Goal: Task Accomplishment & Management: Manage account settings

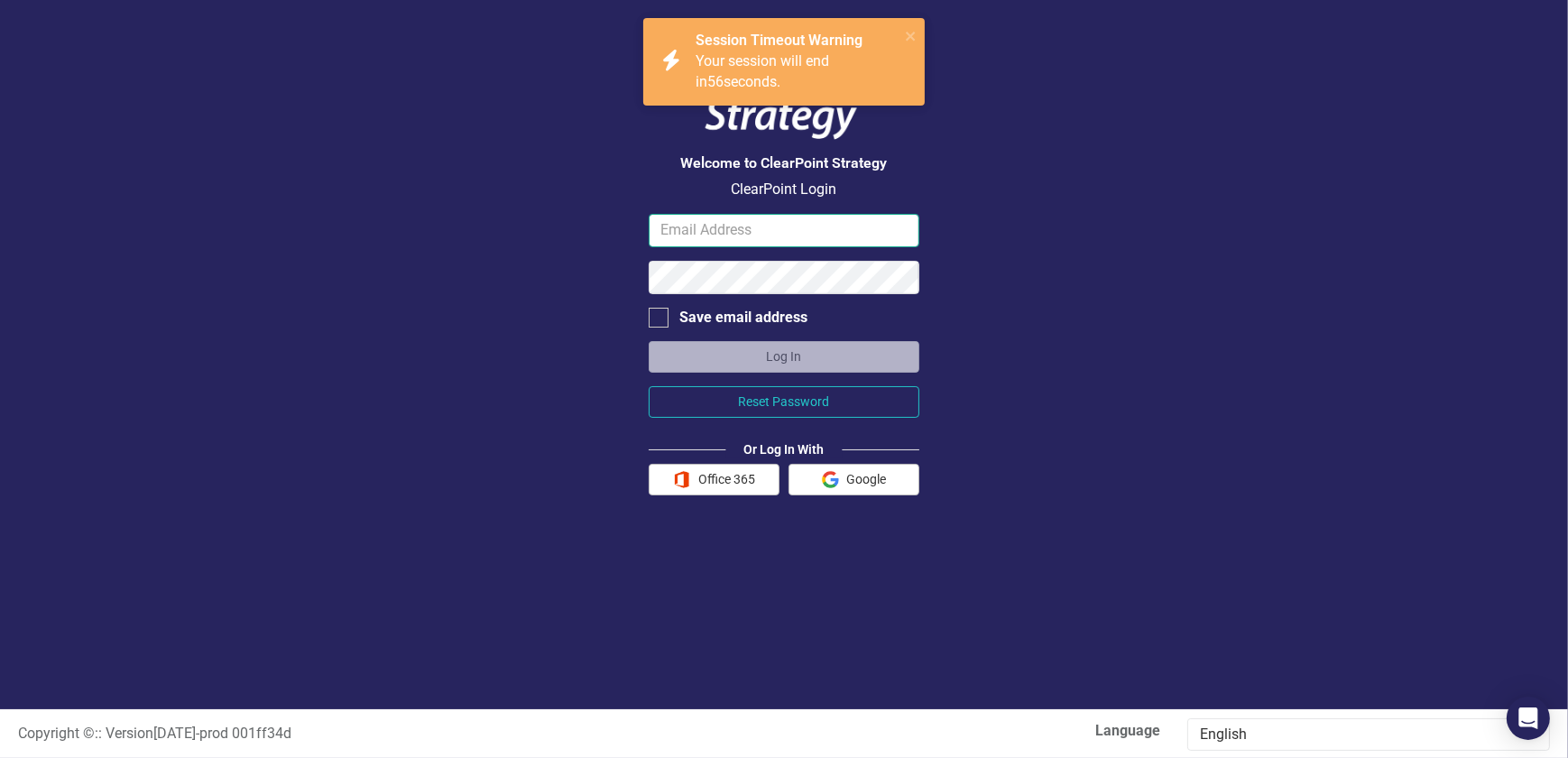
type input "jodi.kelley@jocogov.org"
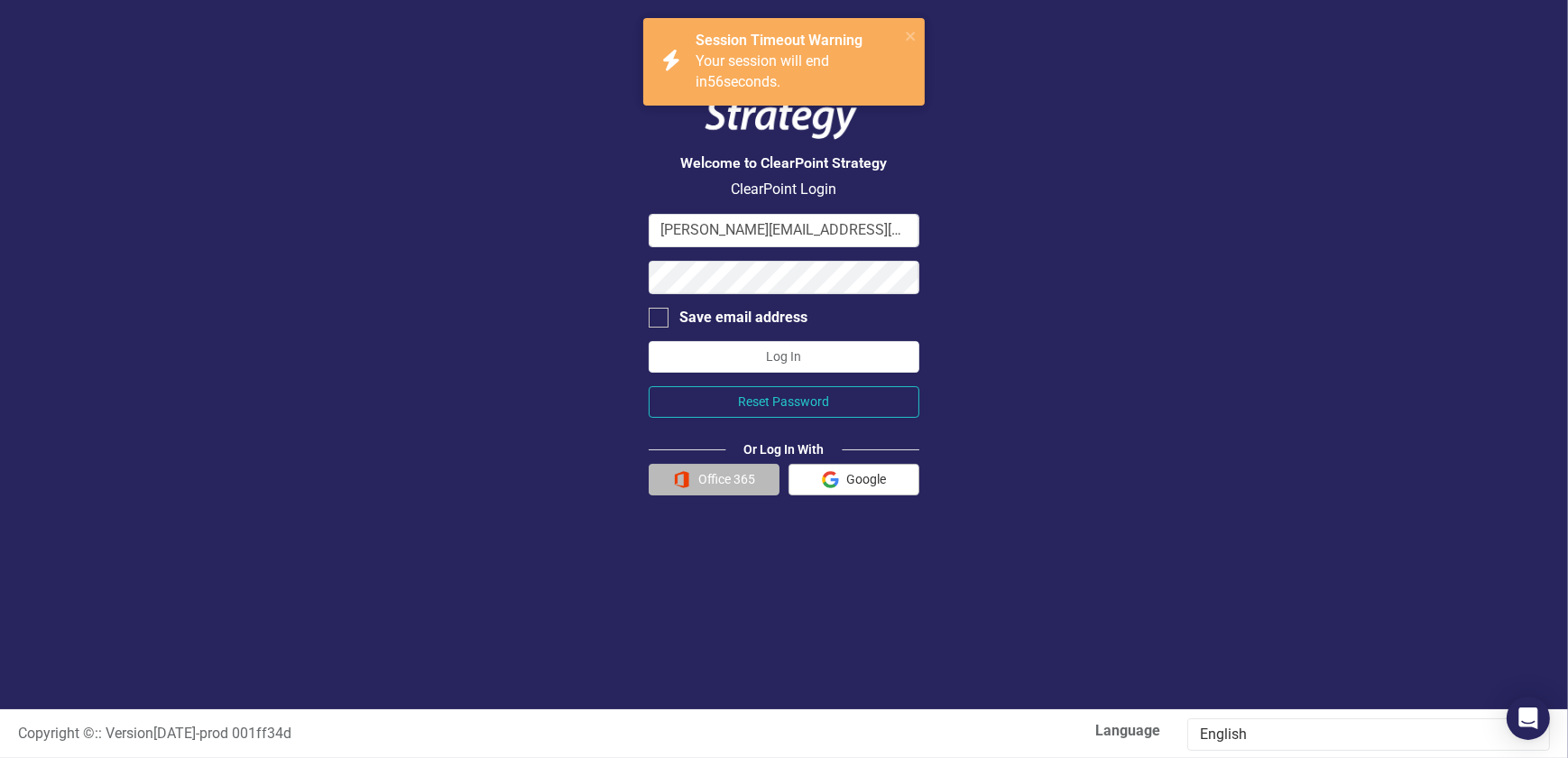
click at [700, 485] on button "Office 365" at bounding box center [714, 479] width 131 height 32
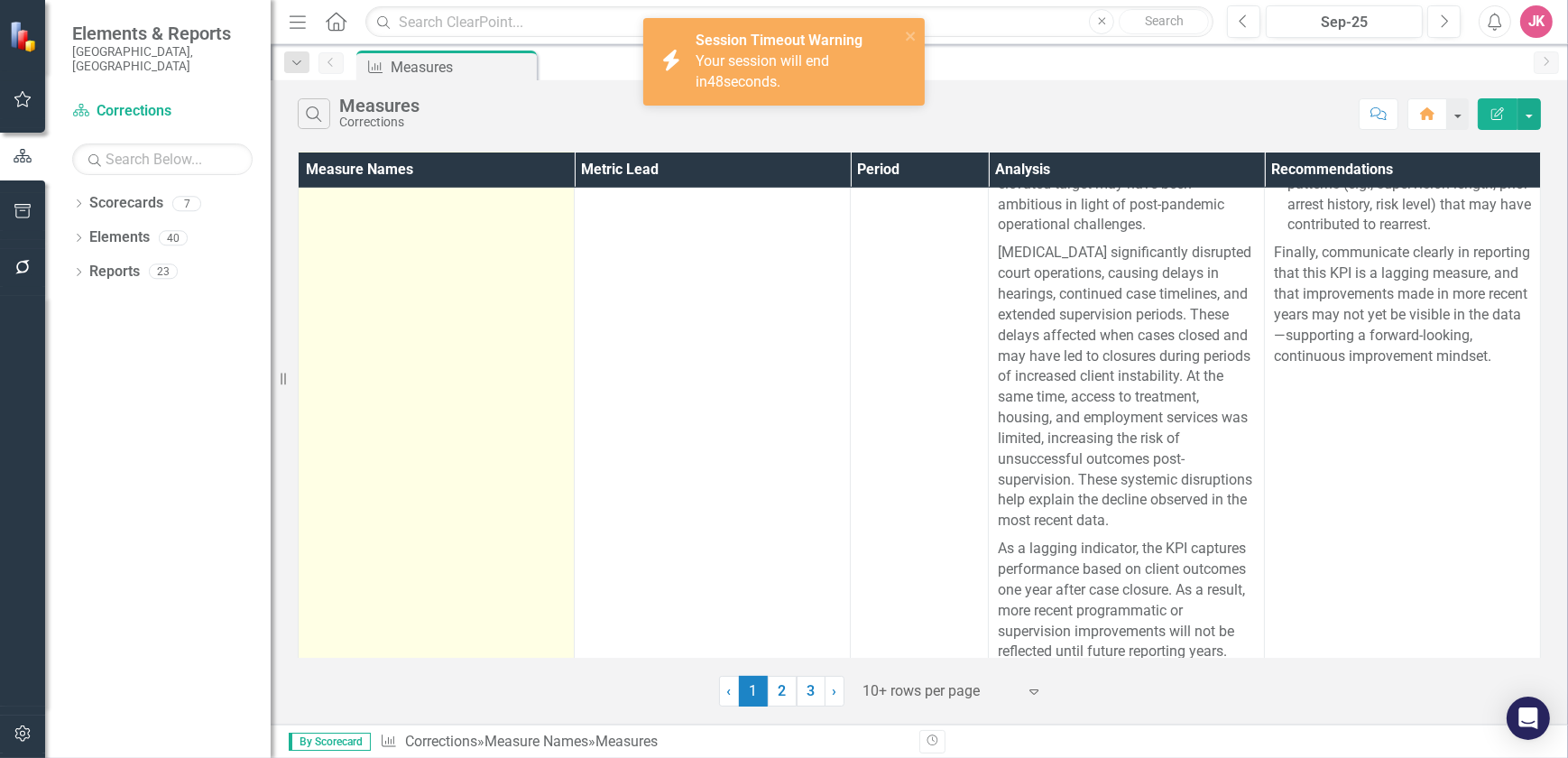
scroll to position [1588, 0]
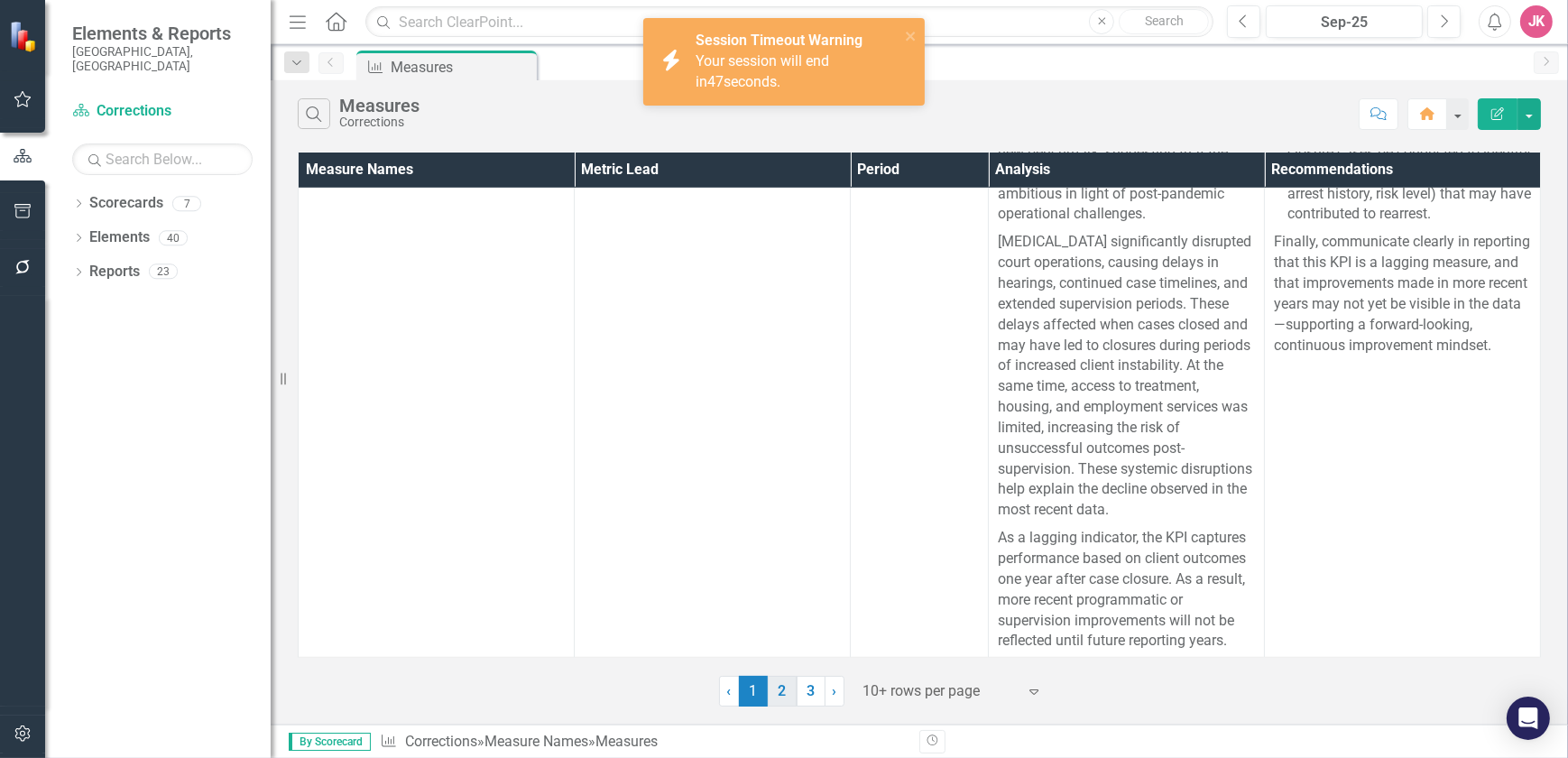
click at [787, 685] on link "2" at bounding box center [782, 691] width 29 height 31
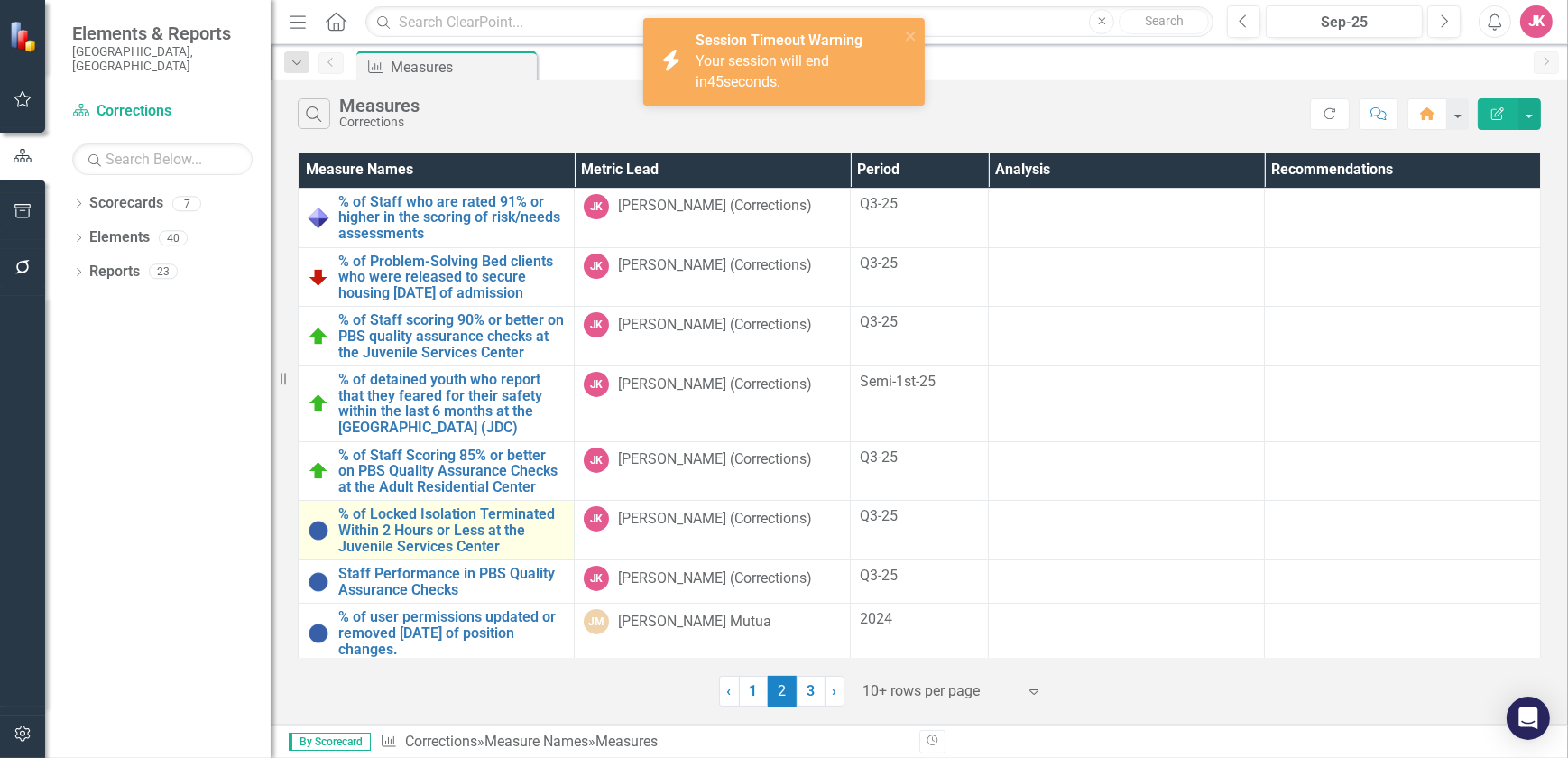
scroll to position [82, 0]
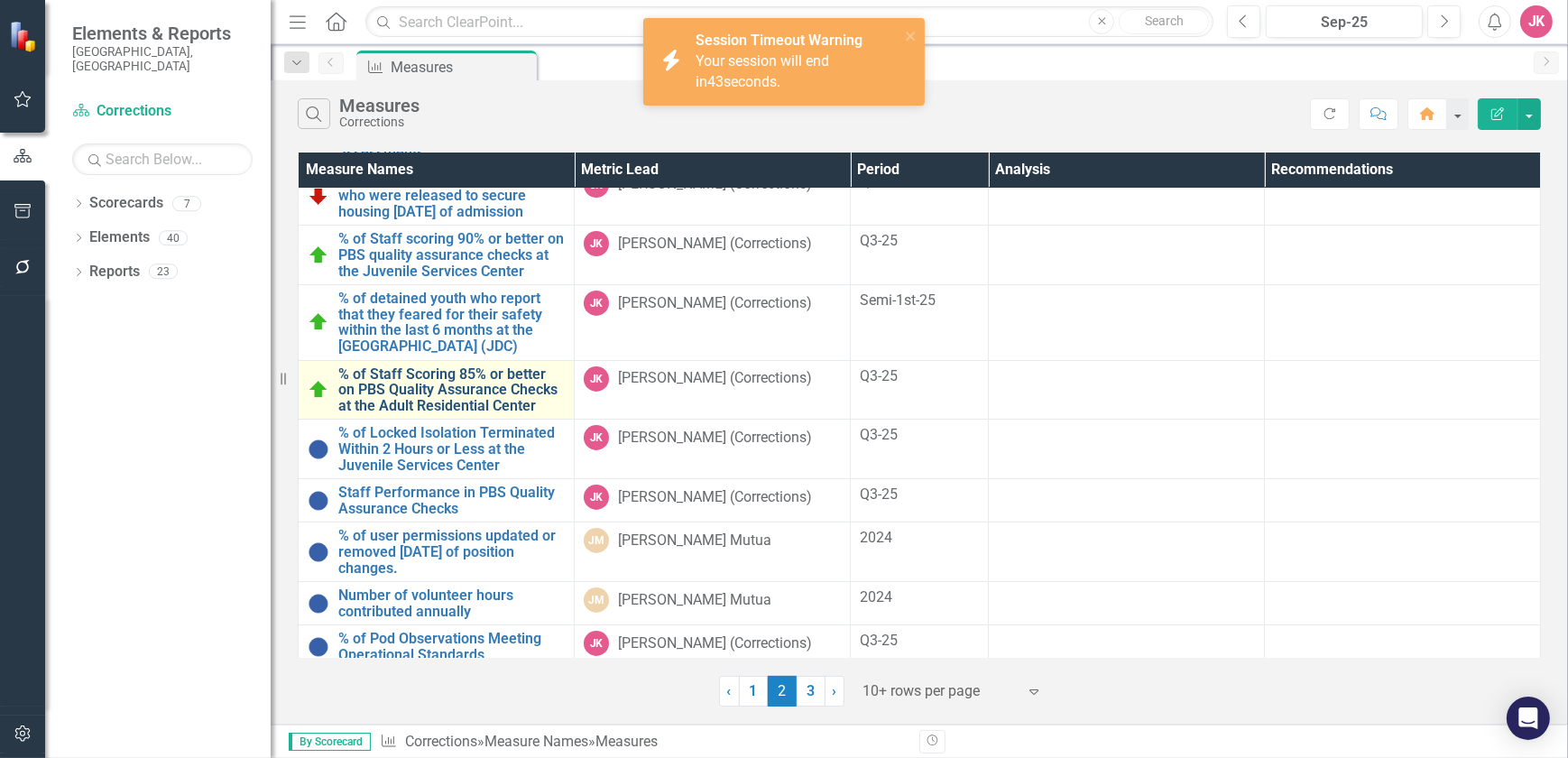
click at [423, 397] on link "% of Staff Scoring 85% or better on PBS Quality Assurance Checks at the Adult R…" at bounding box center [452, 390] width 226 height 48
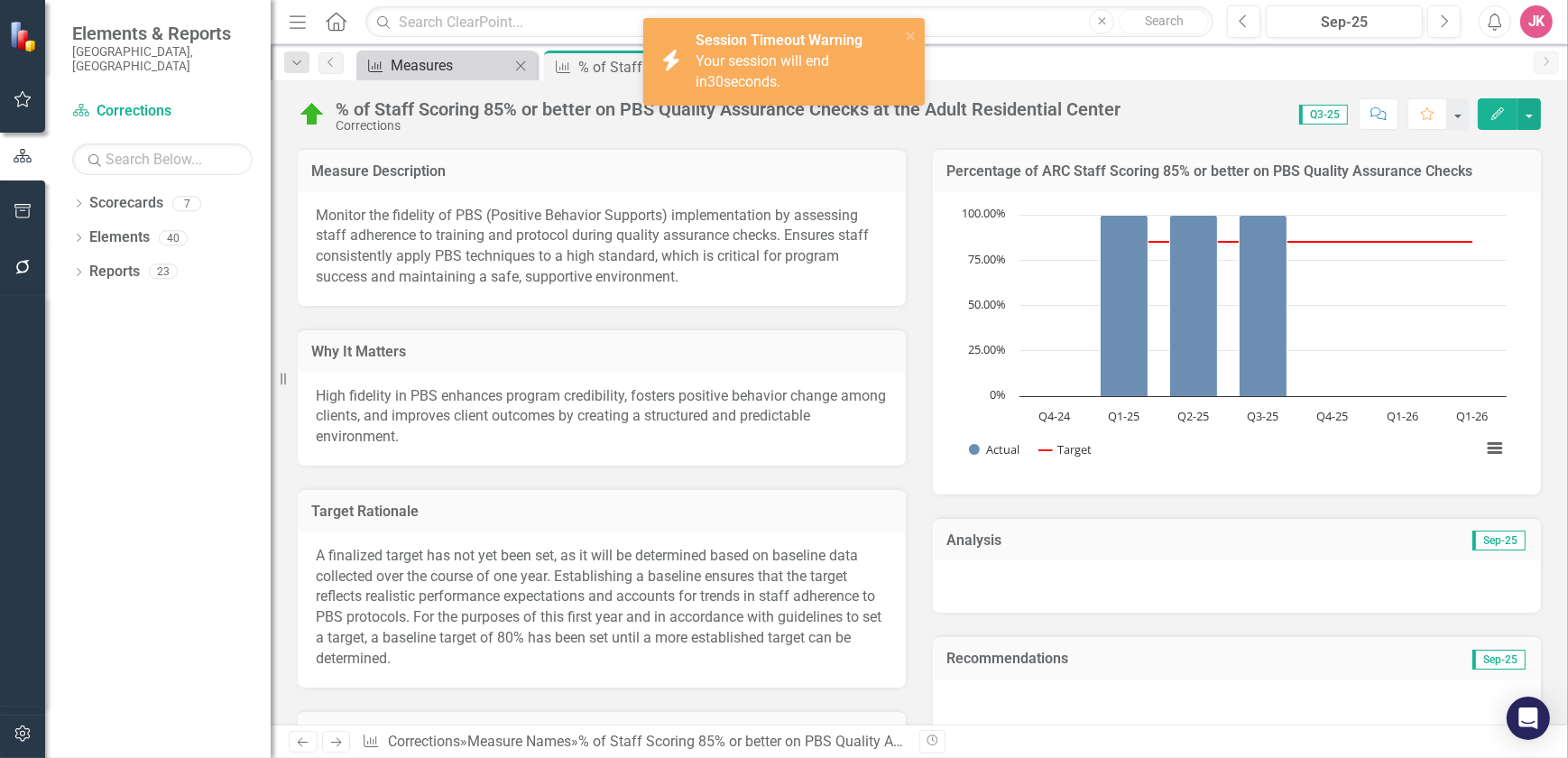
click at [464, 72] on div "Measures" at bounding box center [451, 65] width 120 height 23
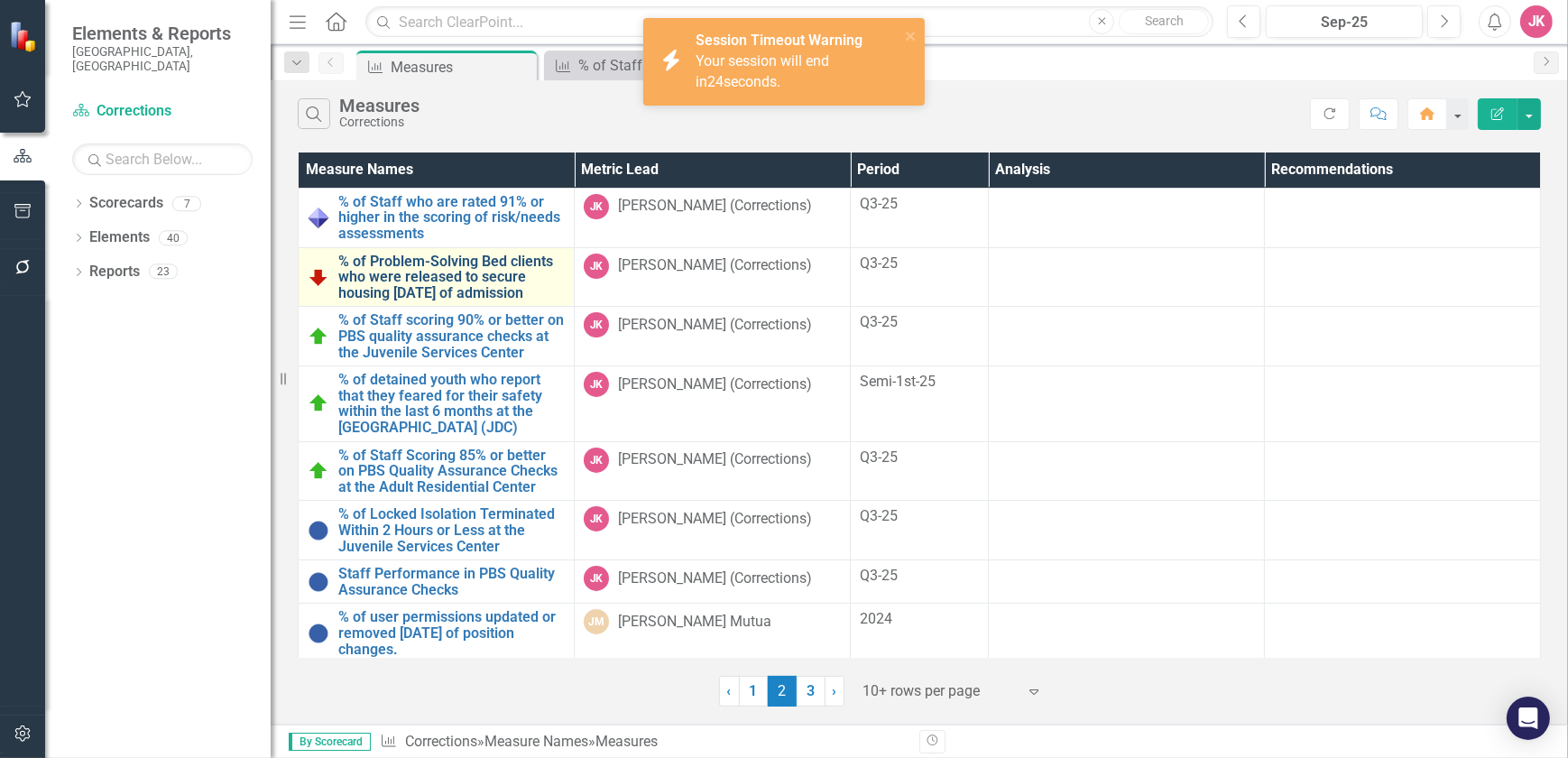
click at [434, 272] on link "% of Problem-Solving Bed clients who were released to secure housing [DATE] of …" at bounding box center [452, 277] width 226 height 48
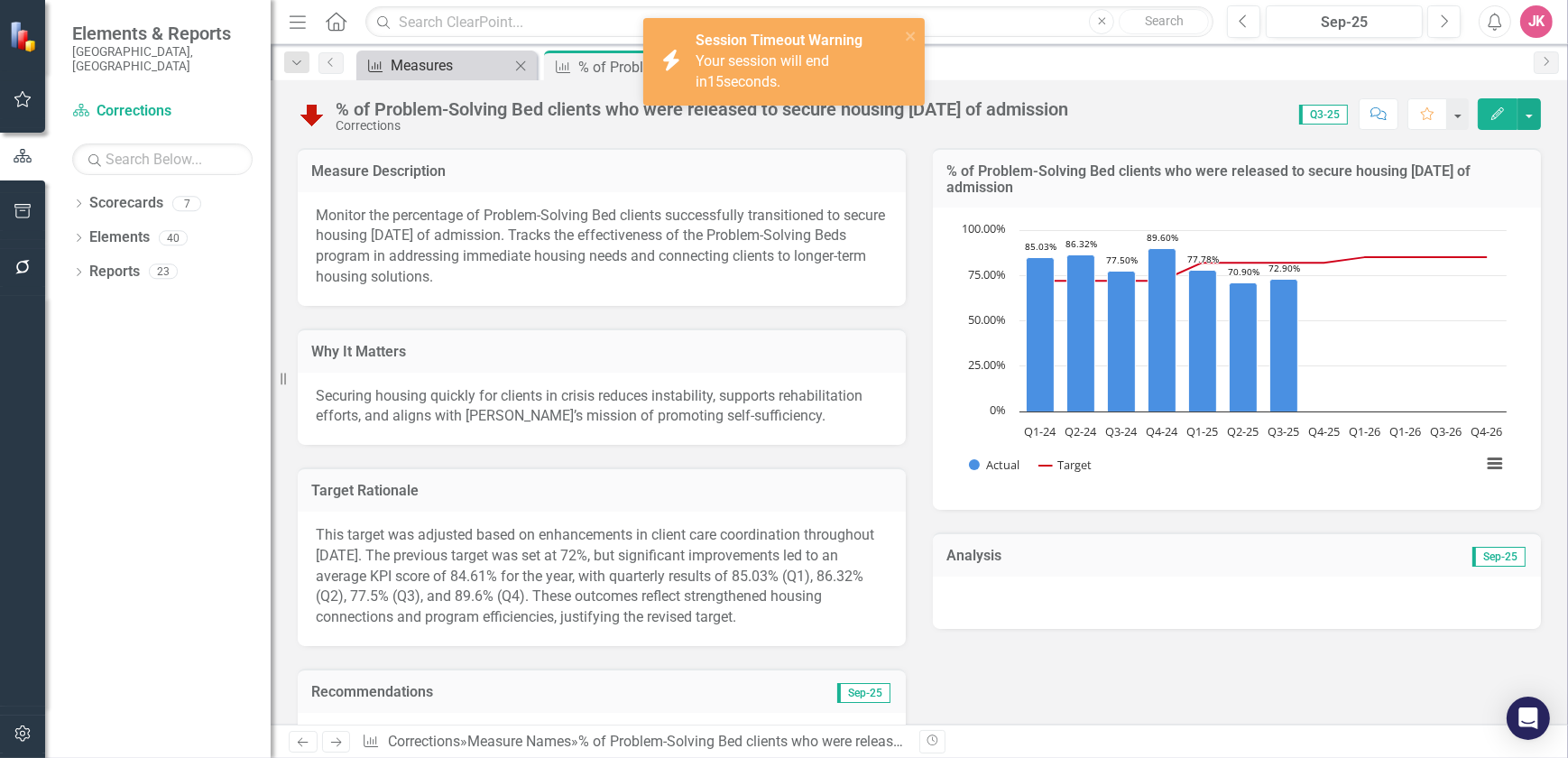
click at [469, 67] on div "Measures" at bounding box center [451, 65] width 120 height 23
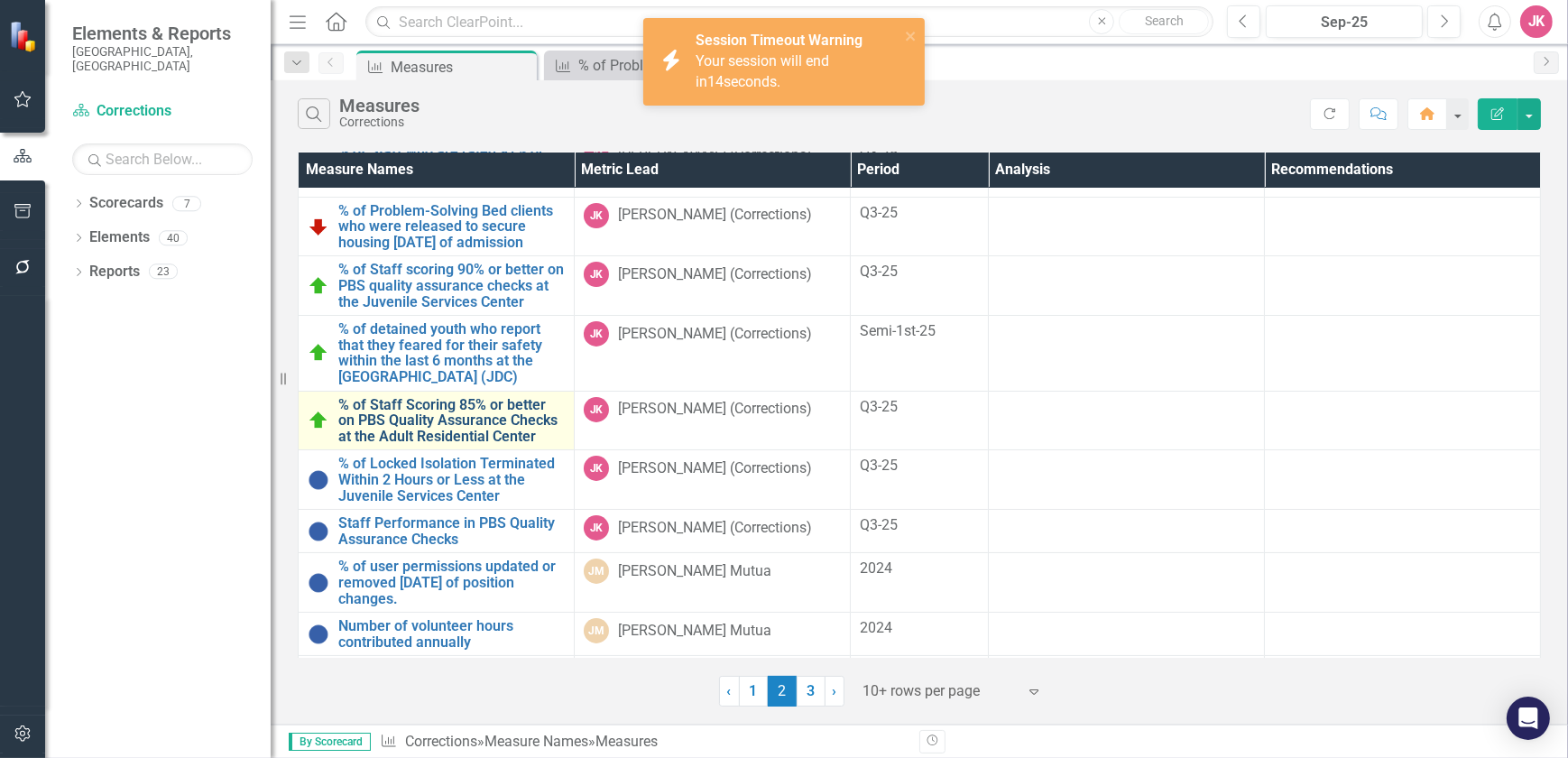
scroll to position [107, 0]
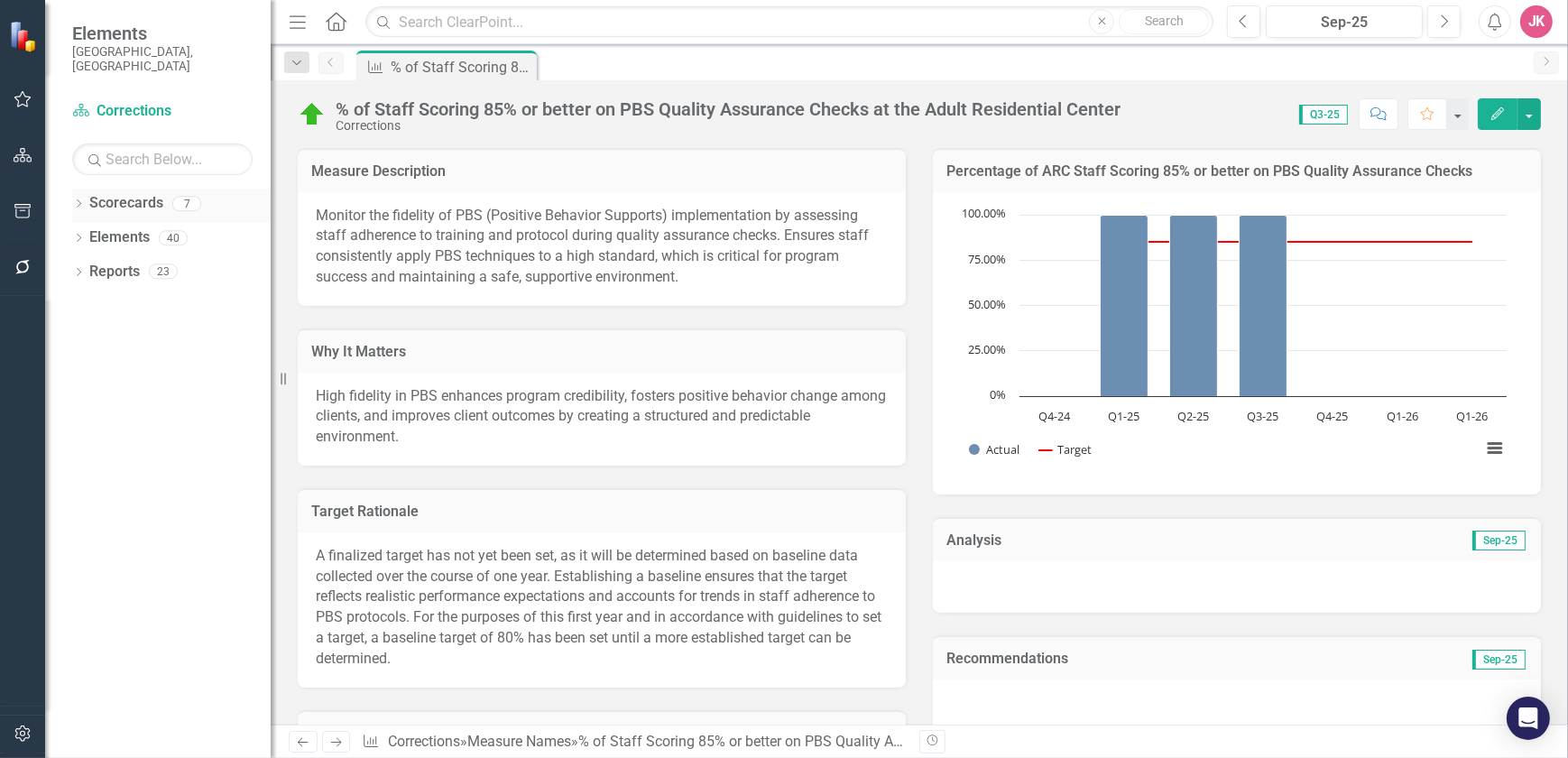
click at [151, 193] on link "Scorecards" at bounding box center [127, 203] width 74 height 21
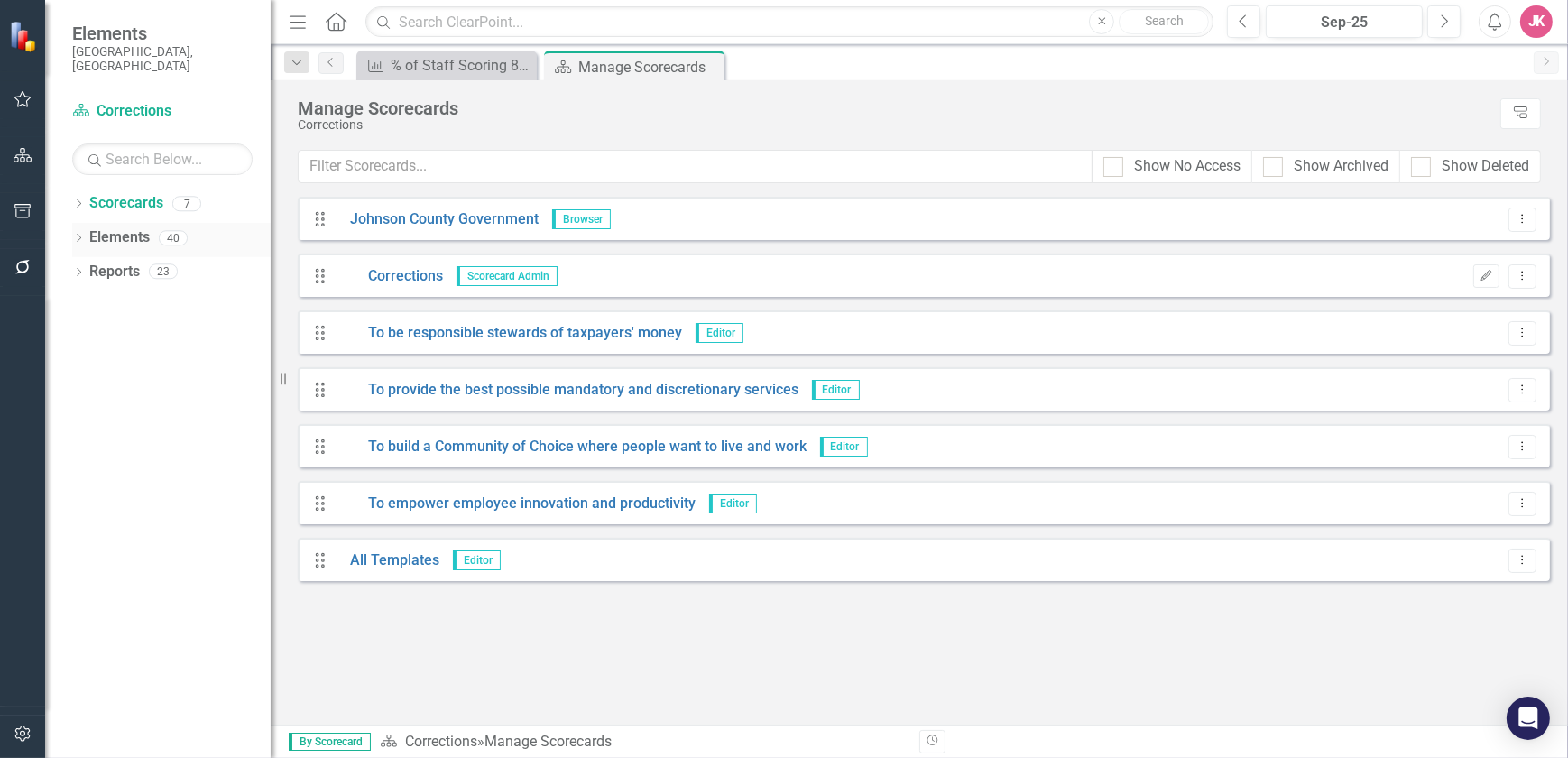
click at [140, 227] on link "Elements" at bounding box center [120, 237] width 61 height 21
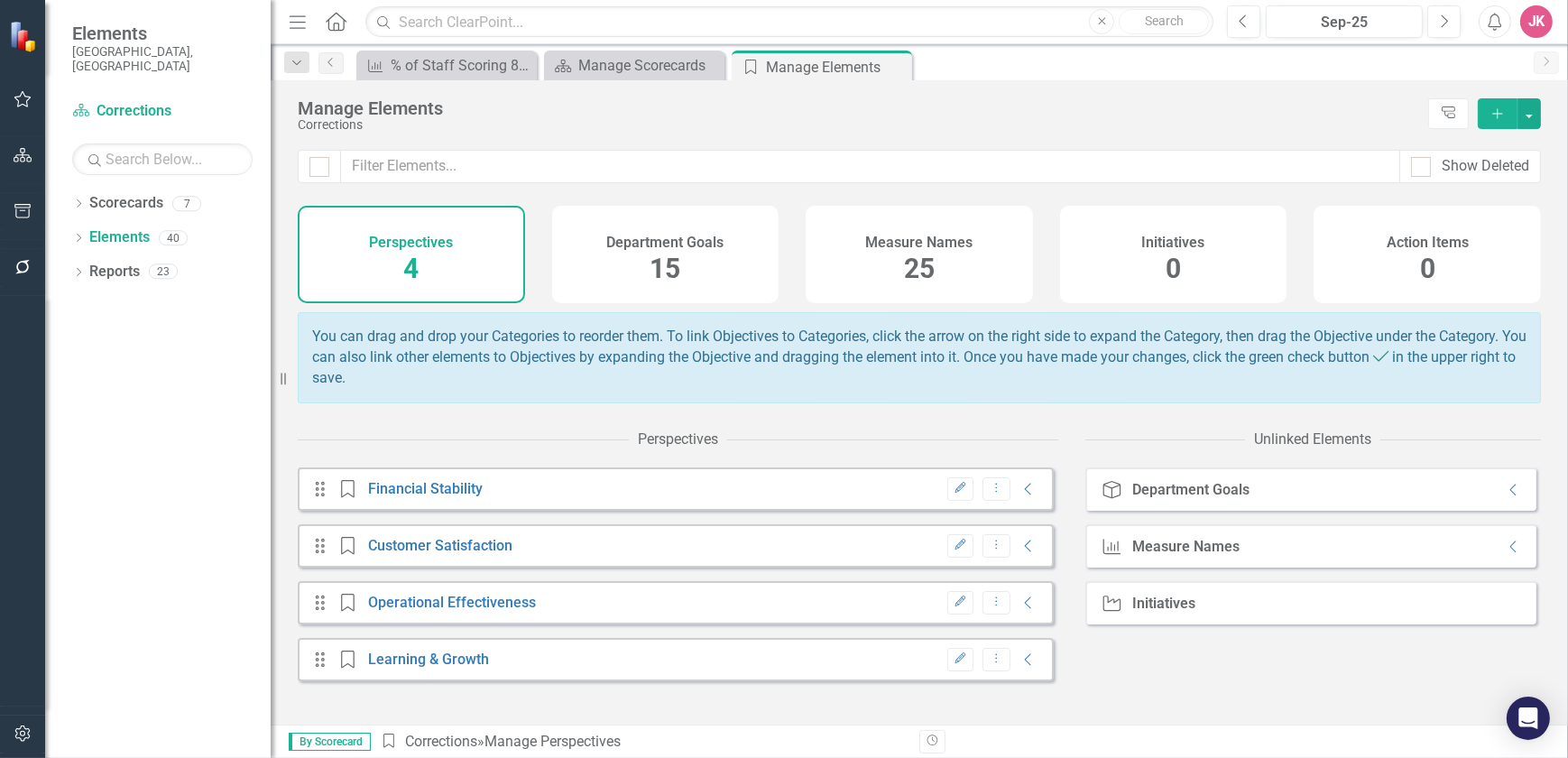
click at [676, 280] on div "Department Goals 15" at bounding box center [665, 254] width 227 height 98
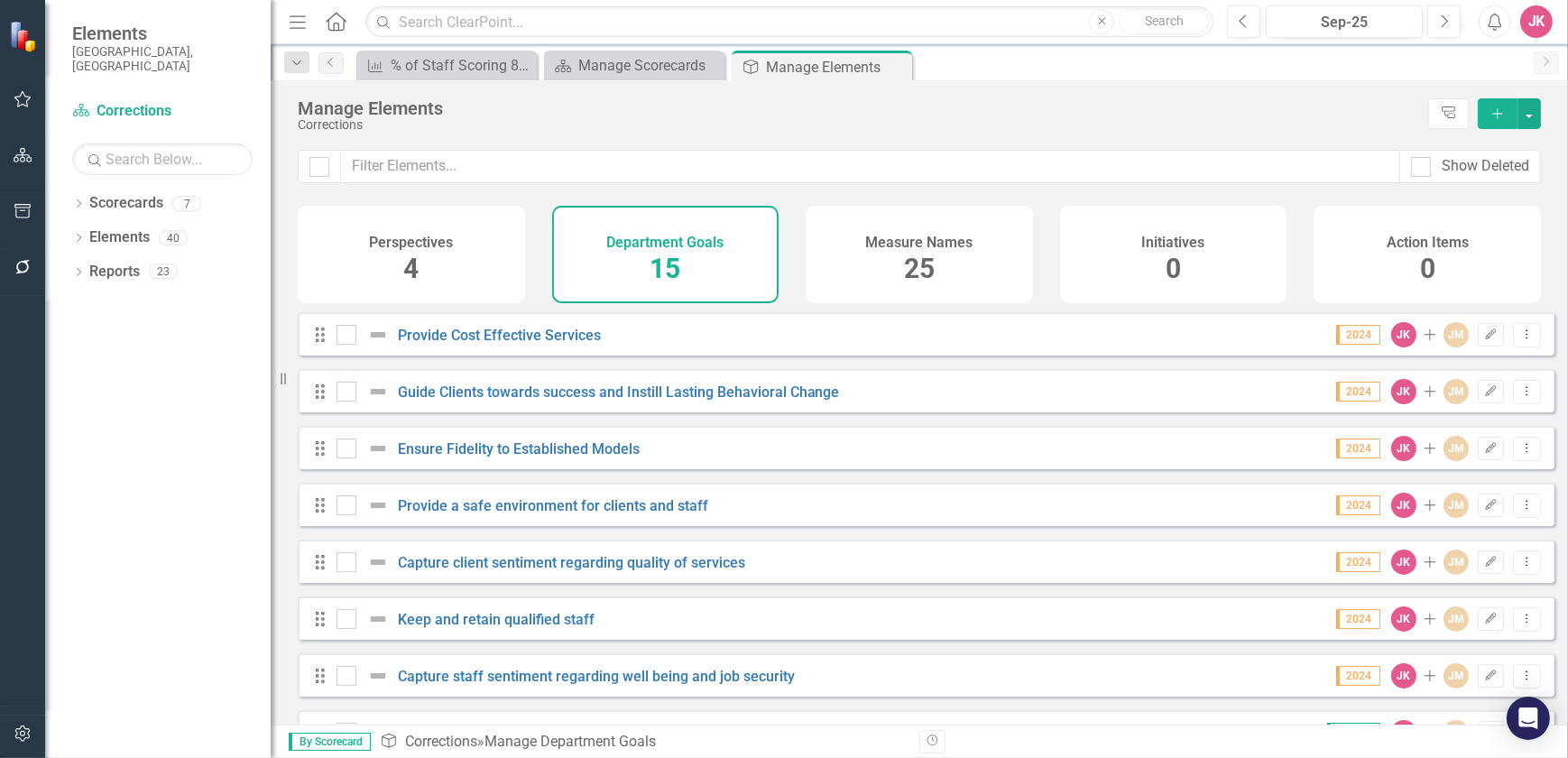
click at [871, 282] on div "Measure Names 25" at bounding box center [919, 254] width 227 height 98
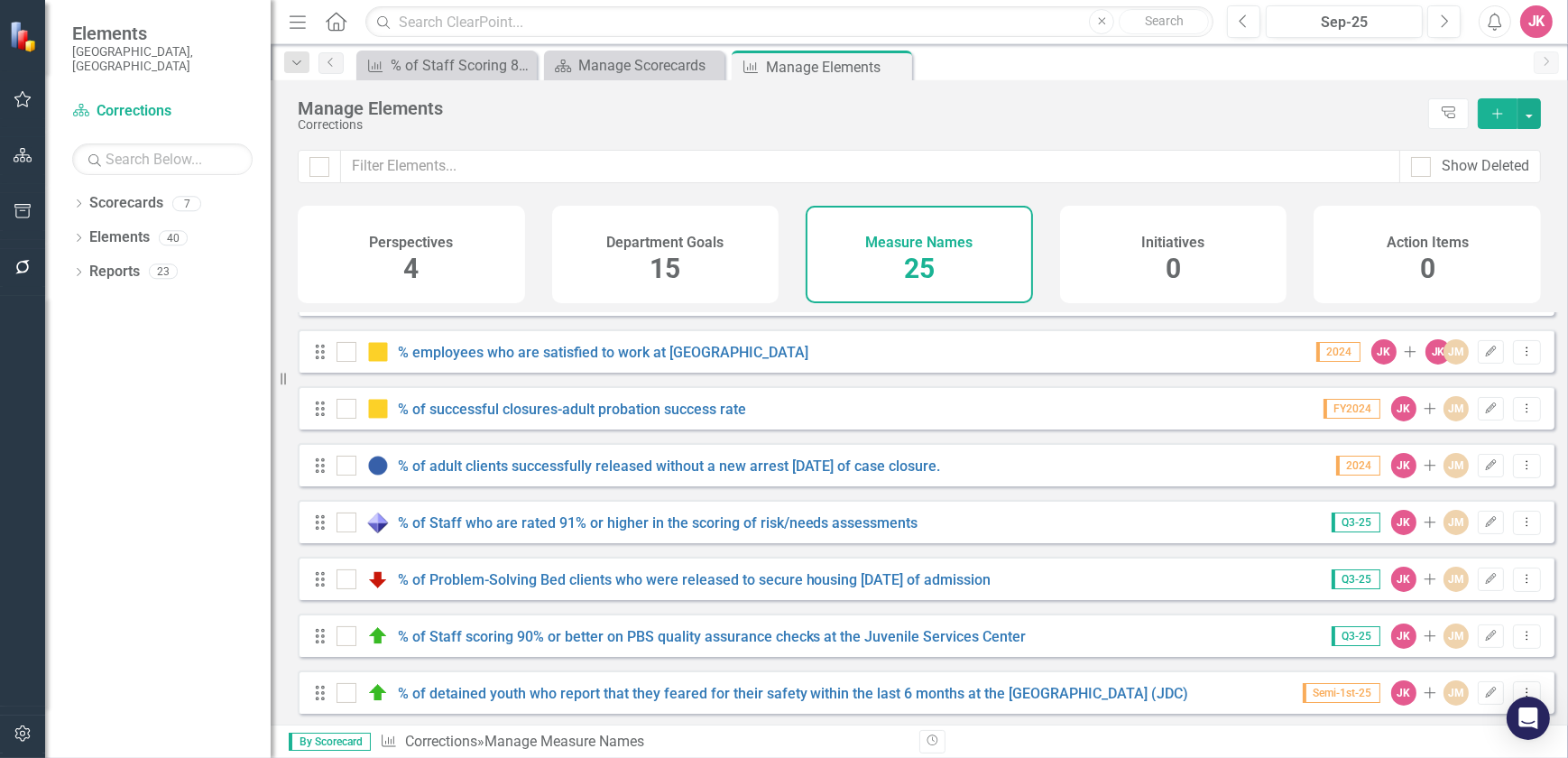
scroll to position [409, 0]
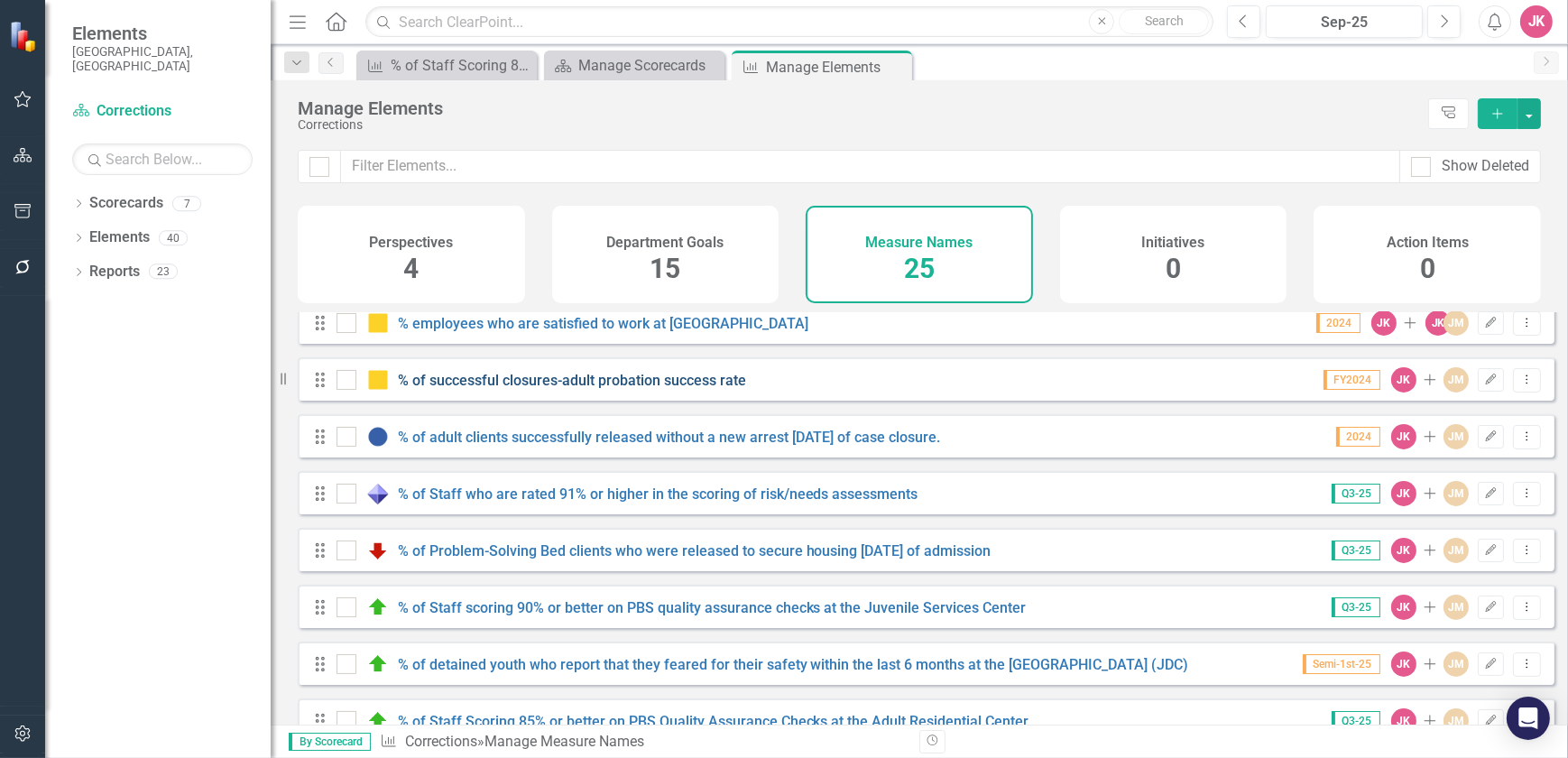
click at [510, 389] on link "% of successful closures-adult probation success rate" at bounding box center [571, 380] width 349 height 17
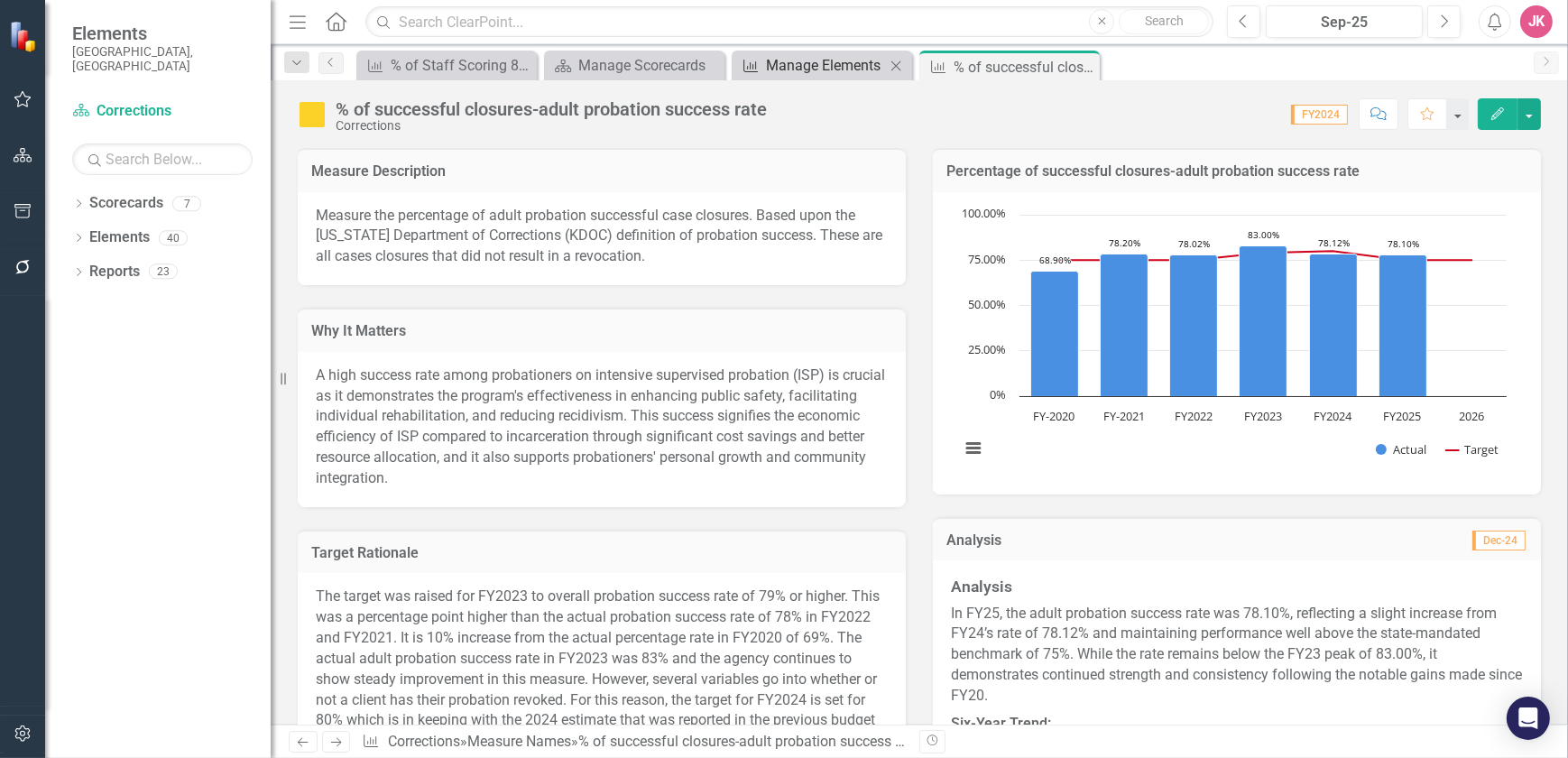
click at [813, 63] on div "Manage Elements" at bounding box center [826, 65] width 120 height 23
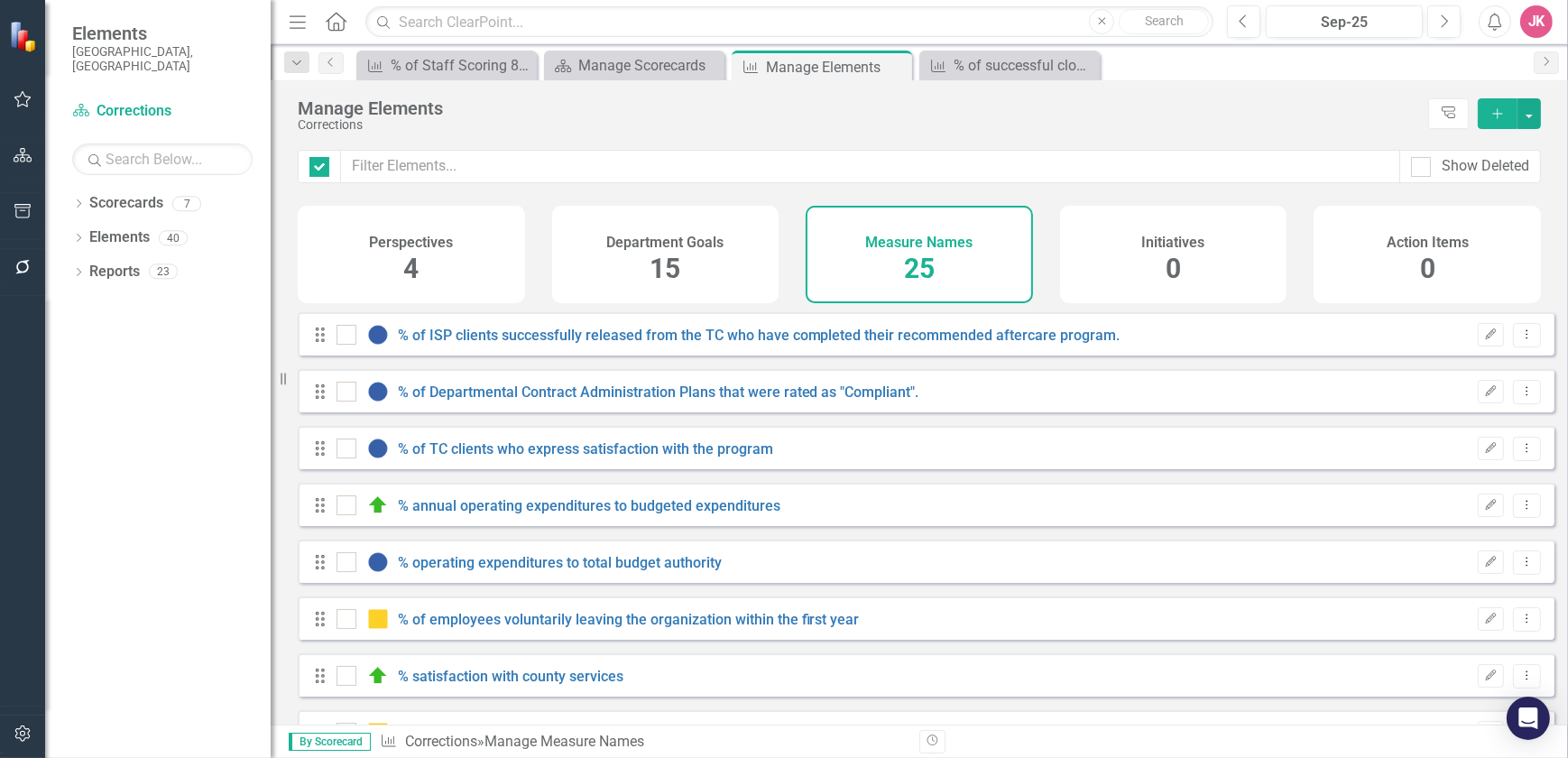
checkbox input "false"
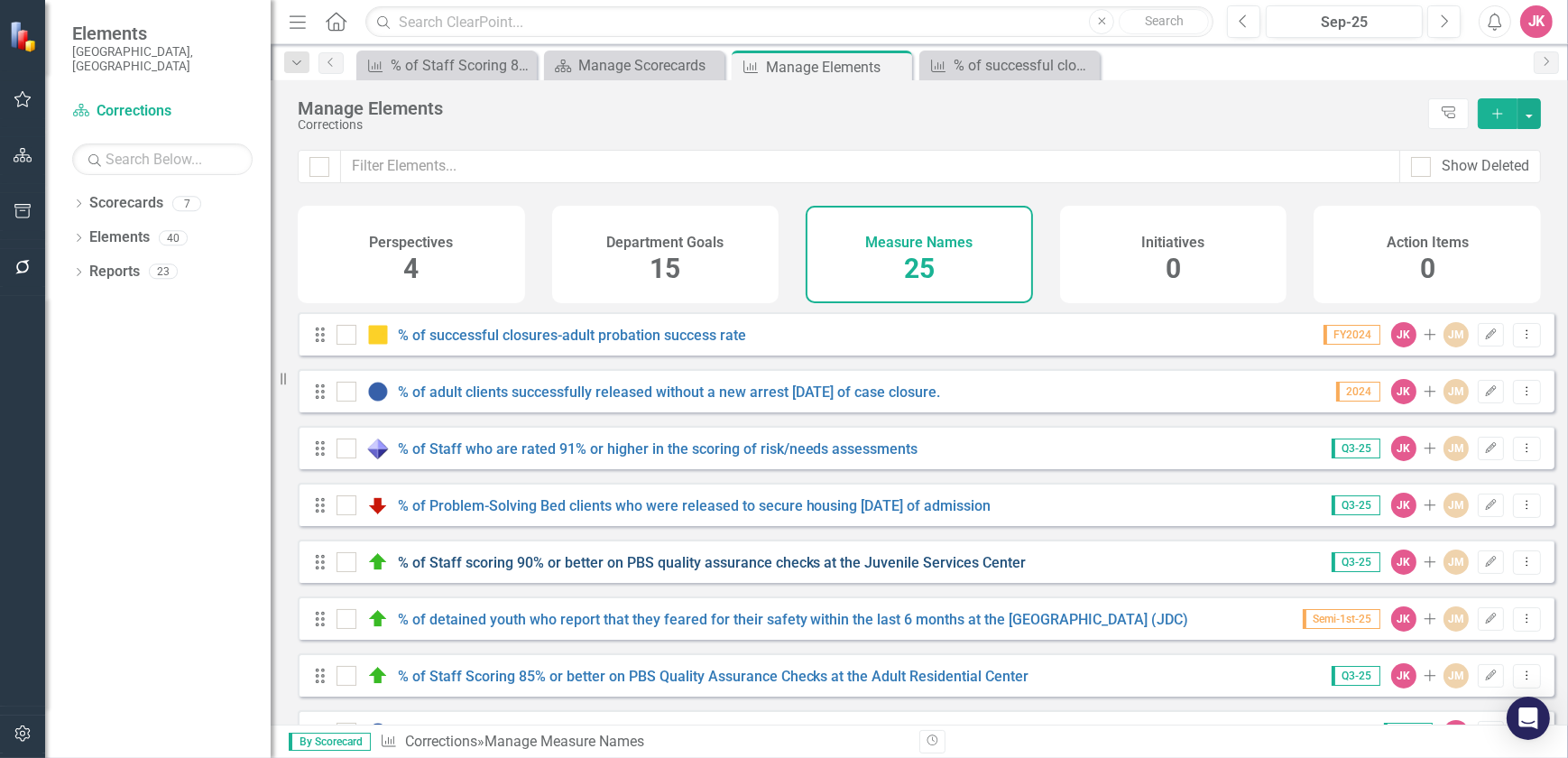
scroll to position [492, 0]
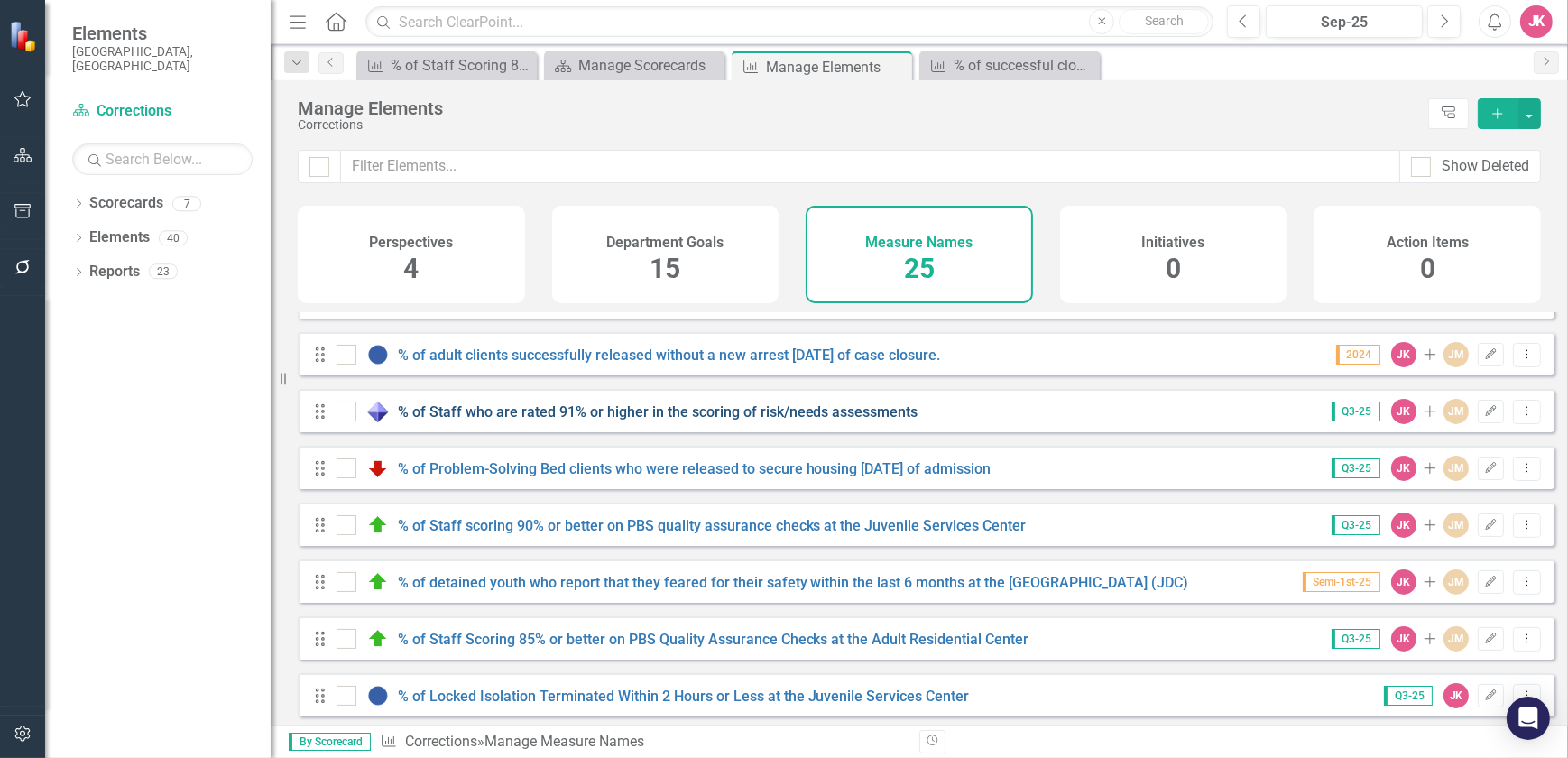
click at [578, 420] on link "% of Staff who are rated 91% or higher in the scoring of risk/needs assessments" at bounding box center [657, 411] width 521 height 17
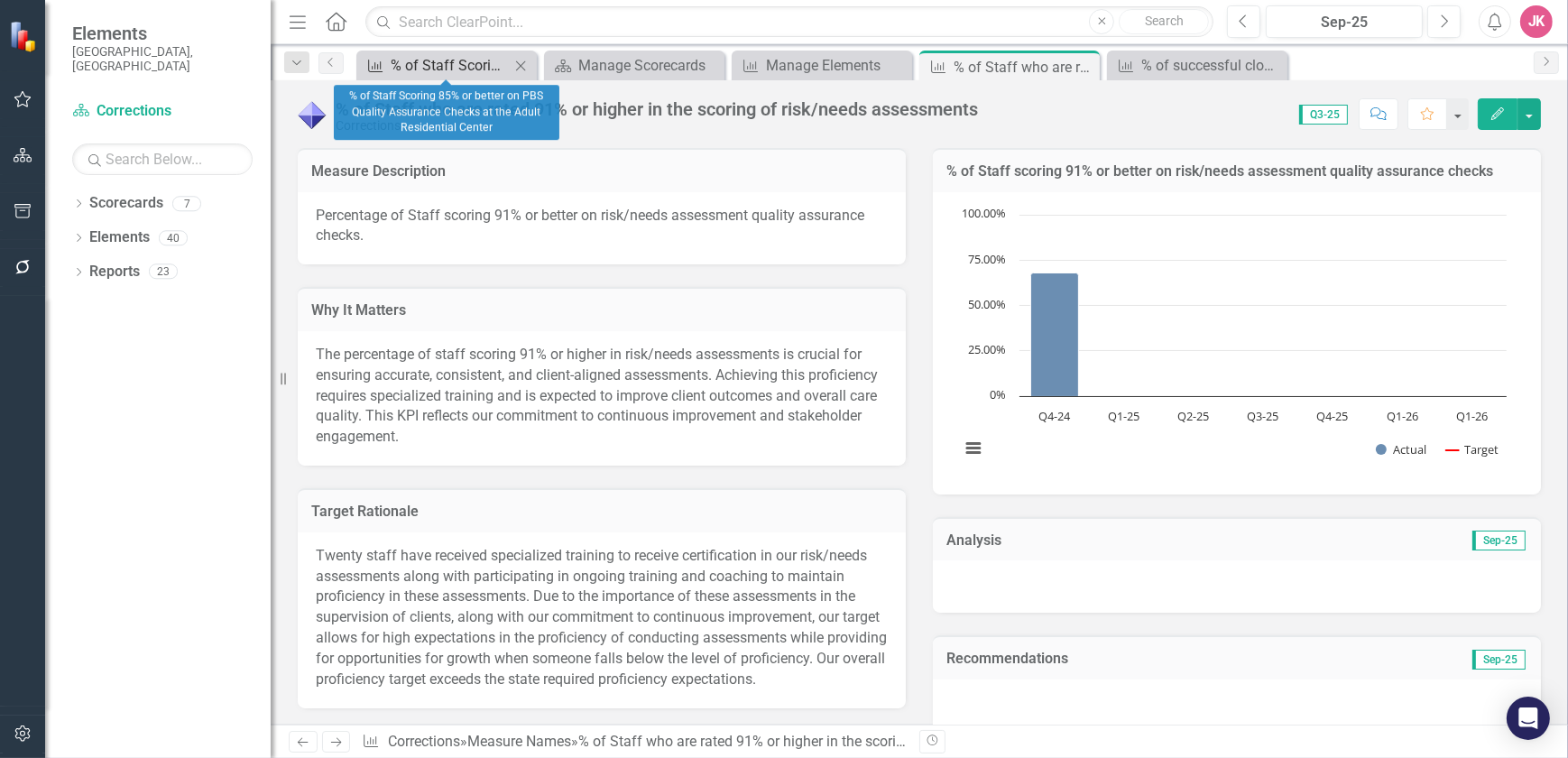
click at [492, 67] on div "% of Staff Scoring 85% or better on PBS Quality Assurance Checks at the Adult R…" at bounding box center [451, 65] width 120 height 23
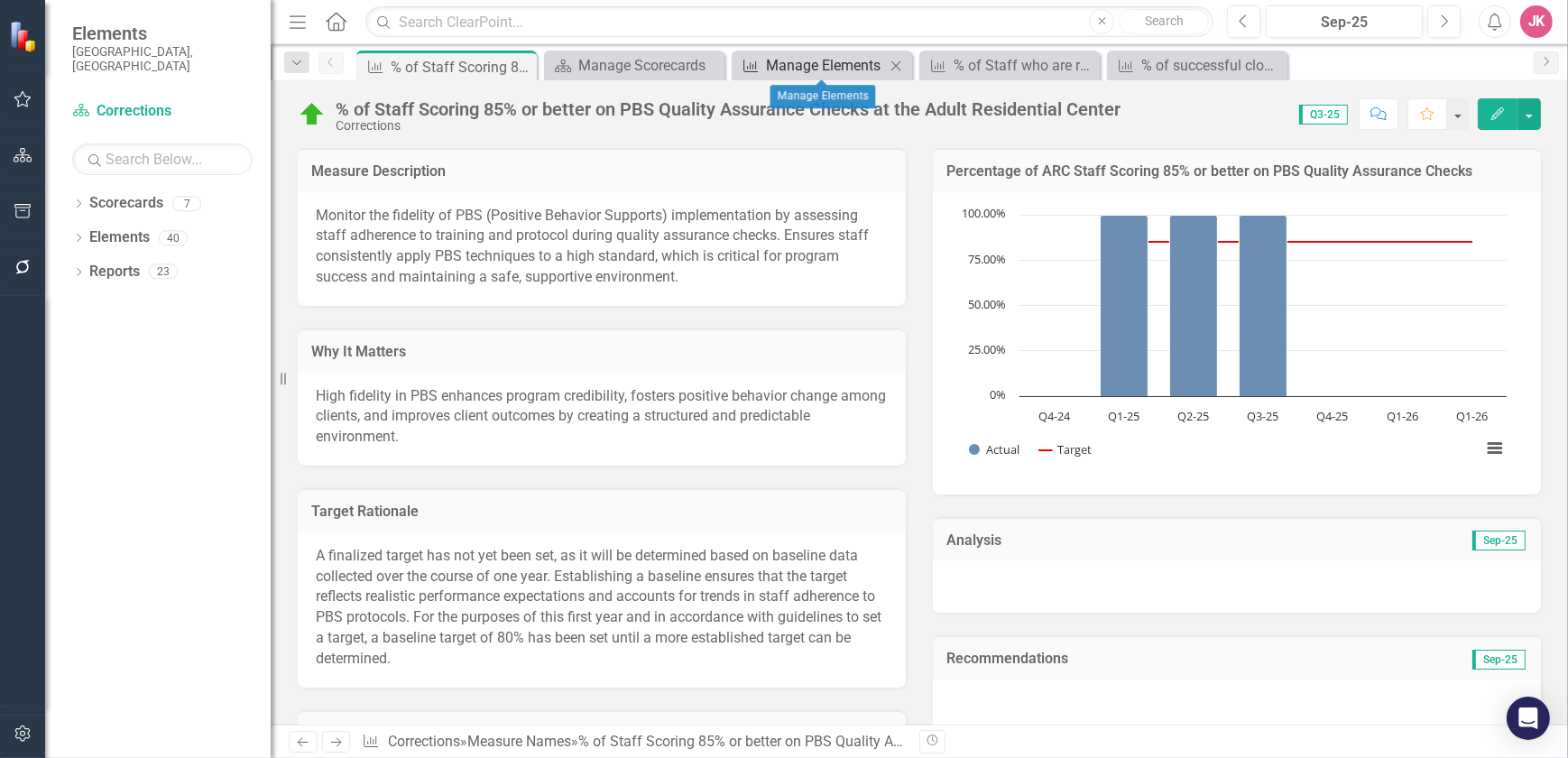
click at [817, 73] on div "Manage Elements" at bounding box center [826, 65] width 120 height 23
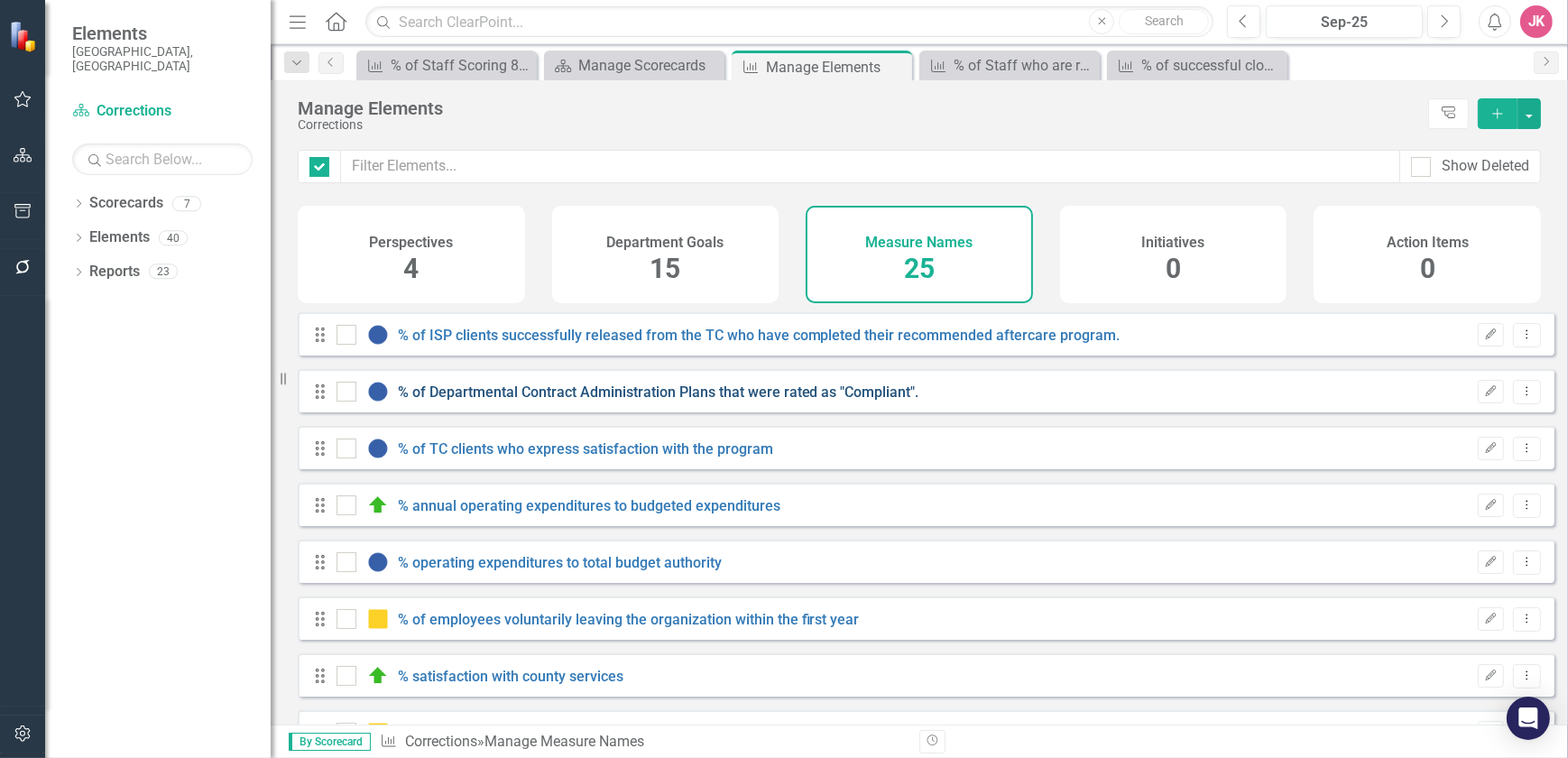
checkbox input "false"
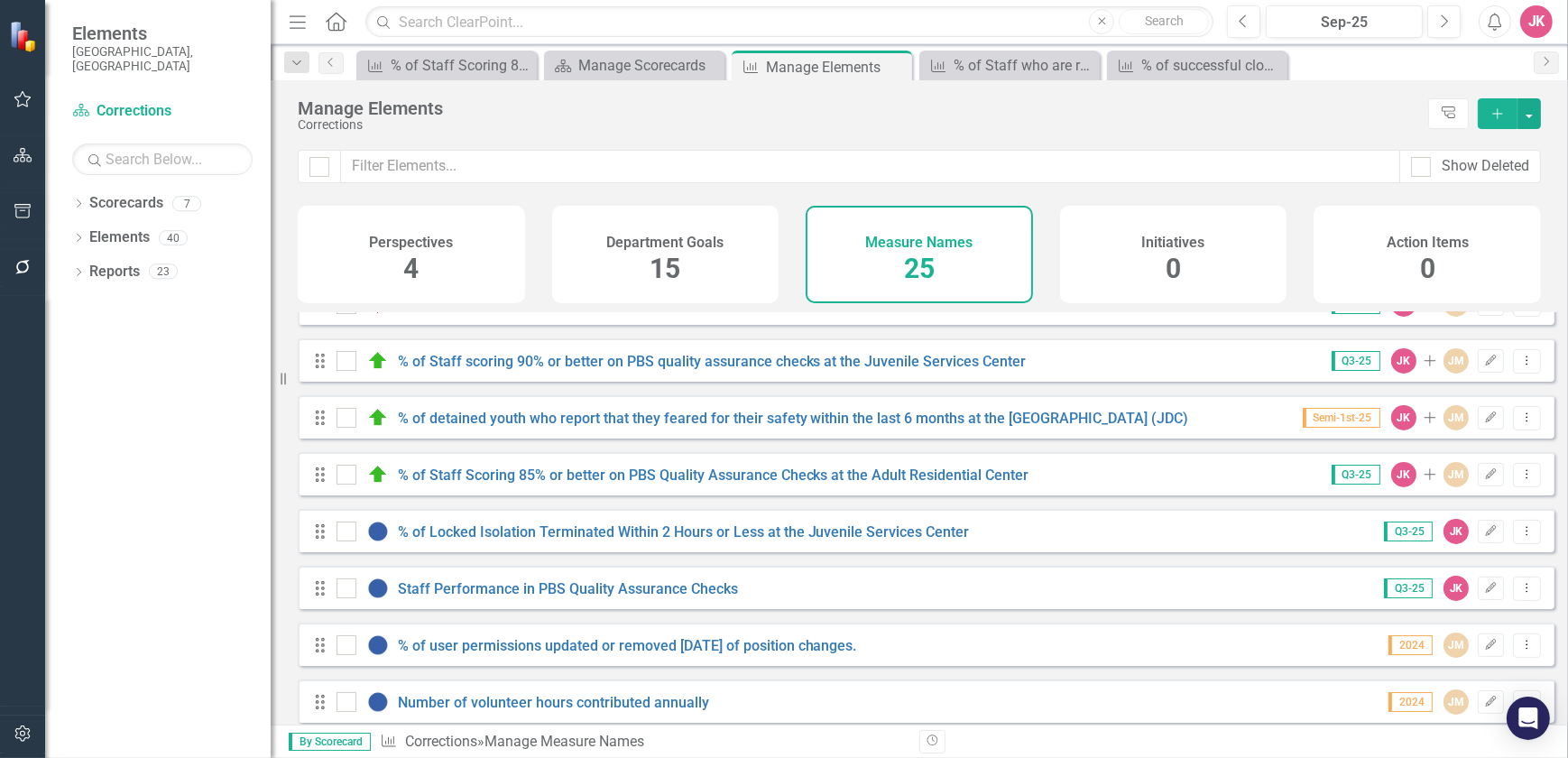
scroll to position [738, 0]
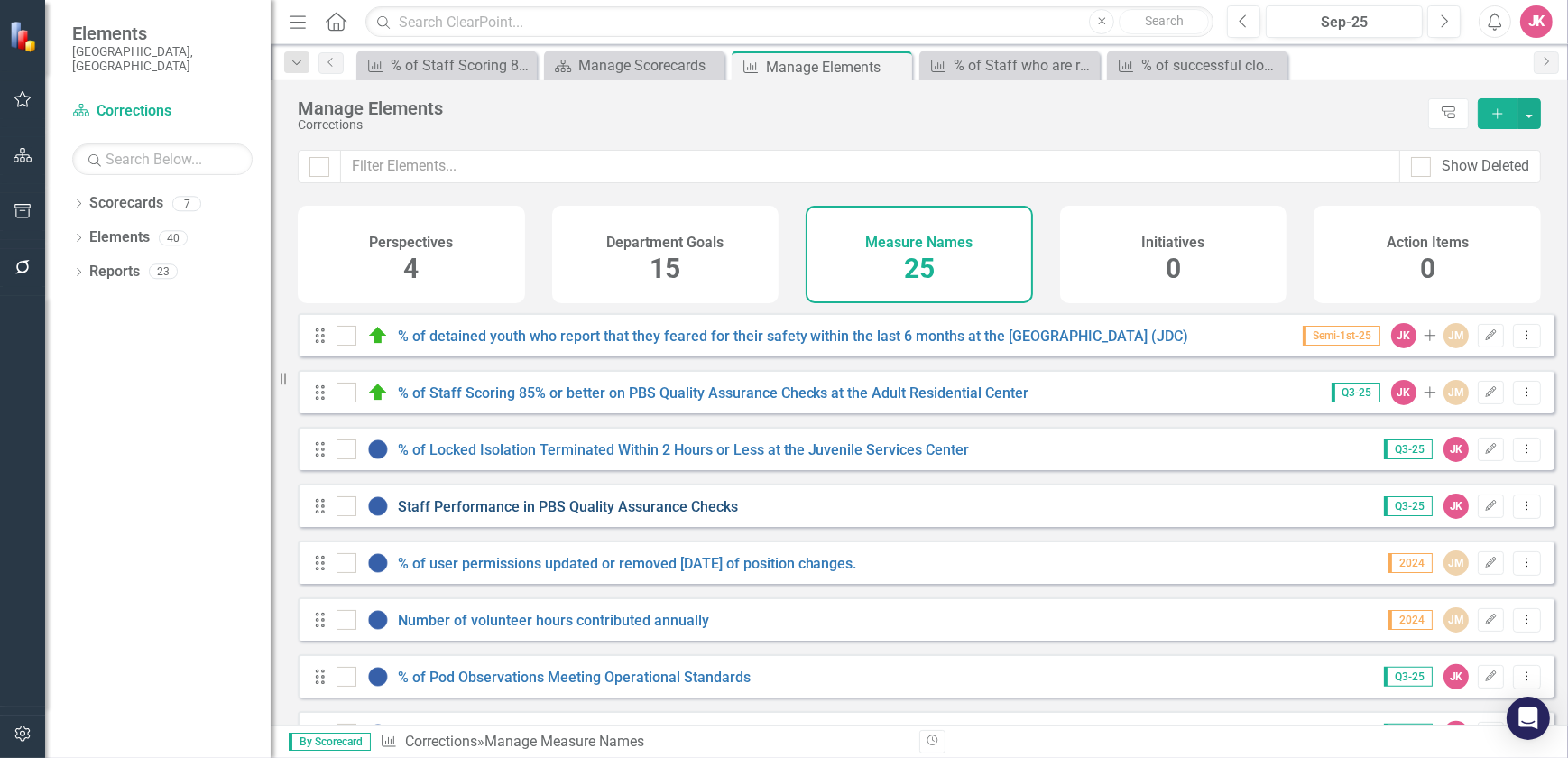
click at [606, 514] on link "Staff Performance in PBS Quality Assurance Checks" at bounding box center [568, 506] width 340 height 17
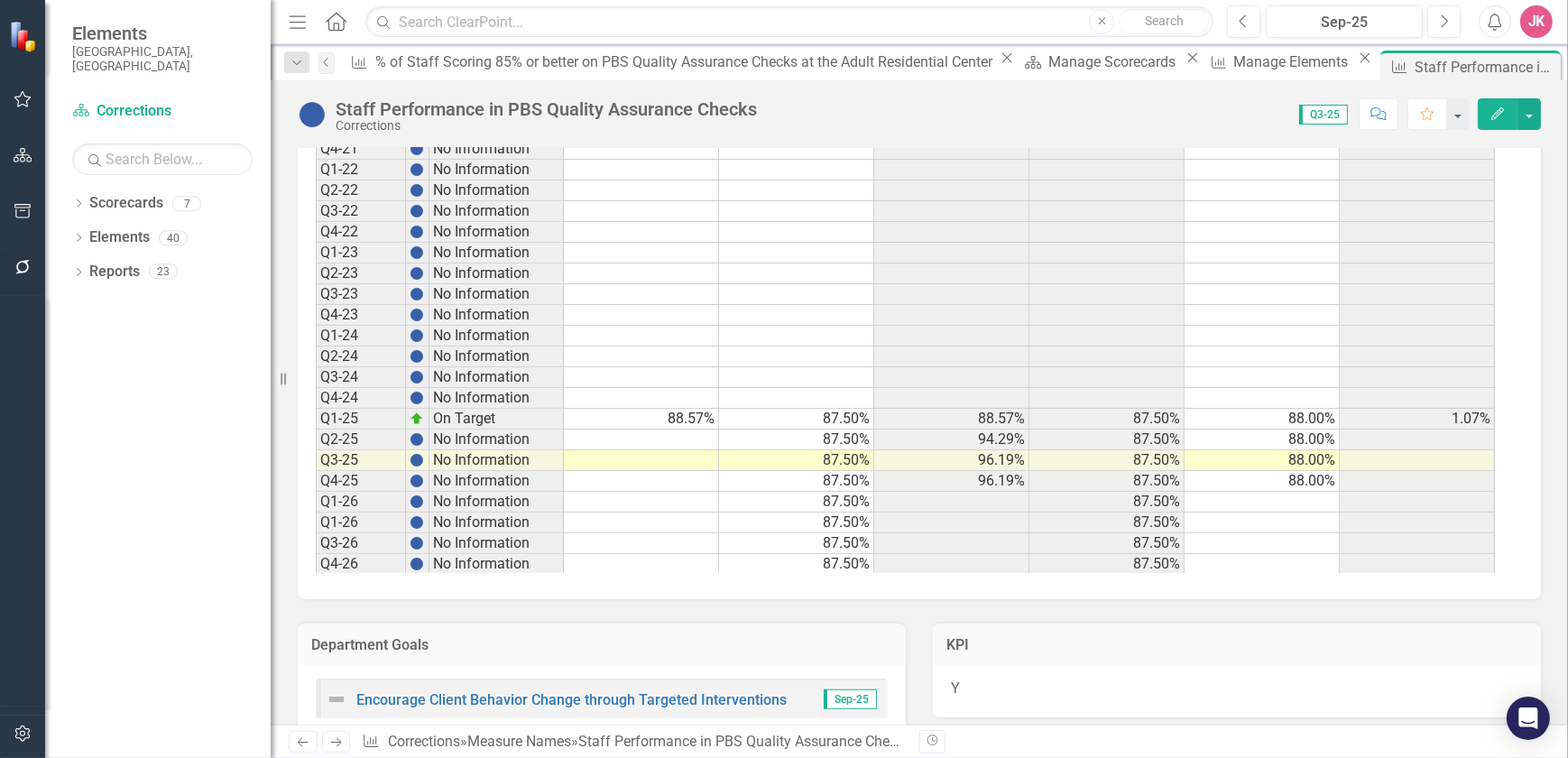
click at [634, 448] on tbody "Q2-16 No Information Q3-16 No Information Q4-16 No Information Q1-17 No Informa…" at bounding box center [905, 128] width 1180 height 894
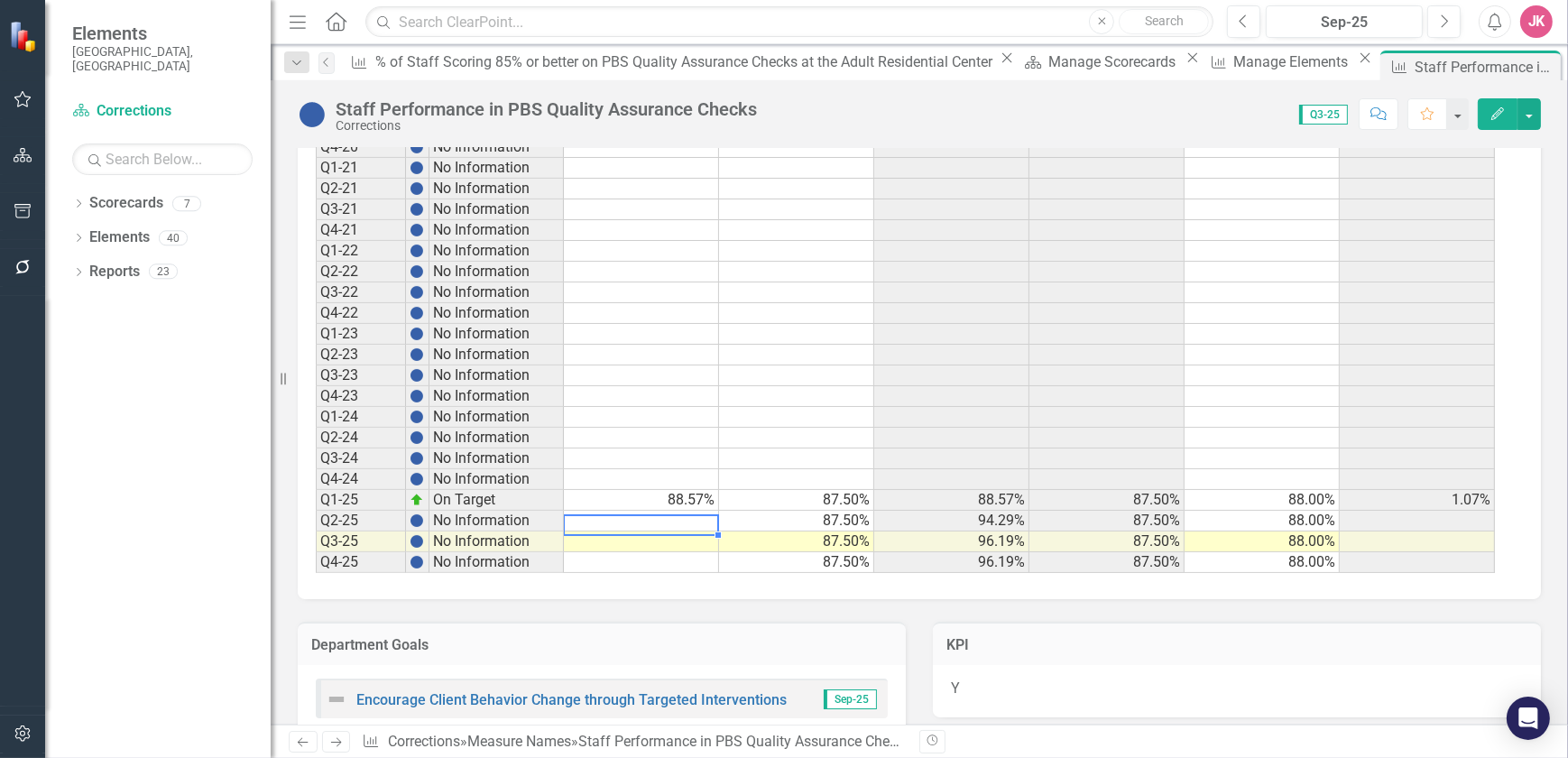
scroll to position [333, 0]
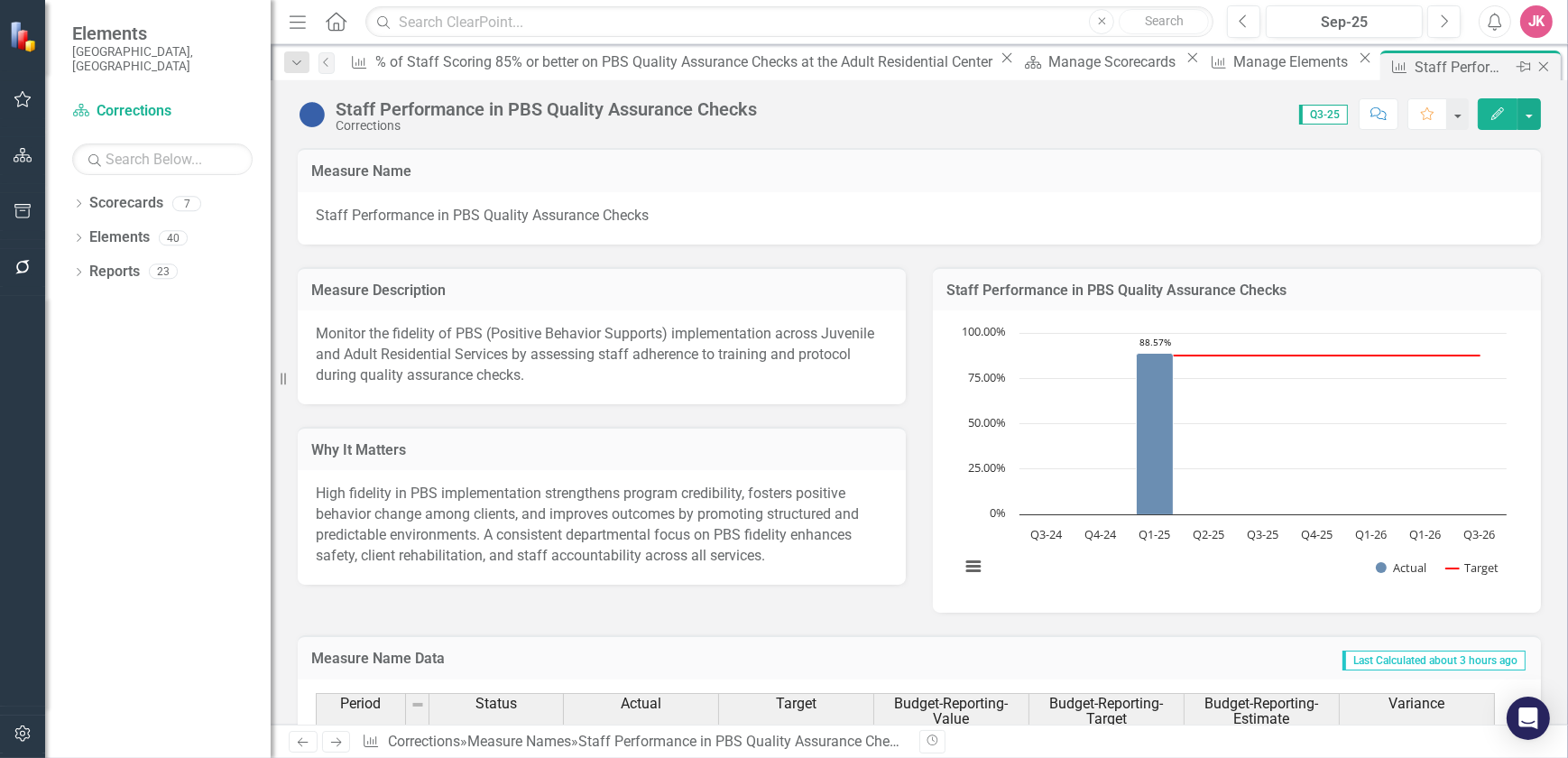
click at [1535, 68] on icon "Close" at bounding box center [1544, 67] width 18 height 14
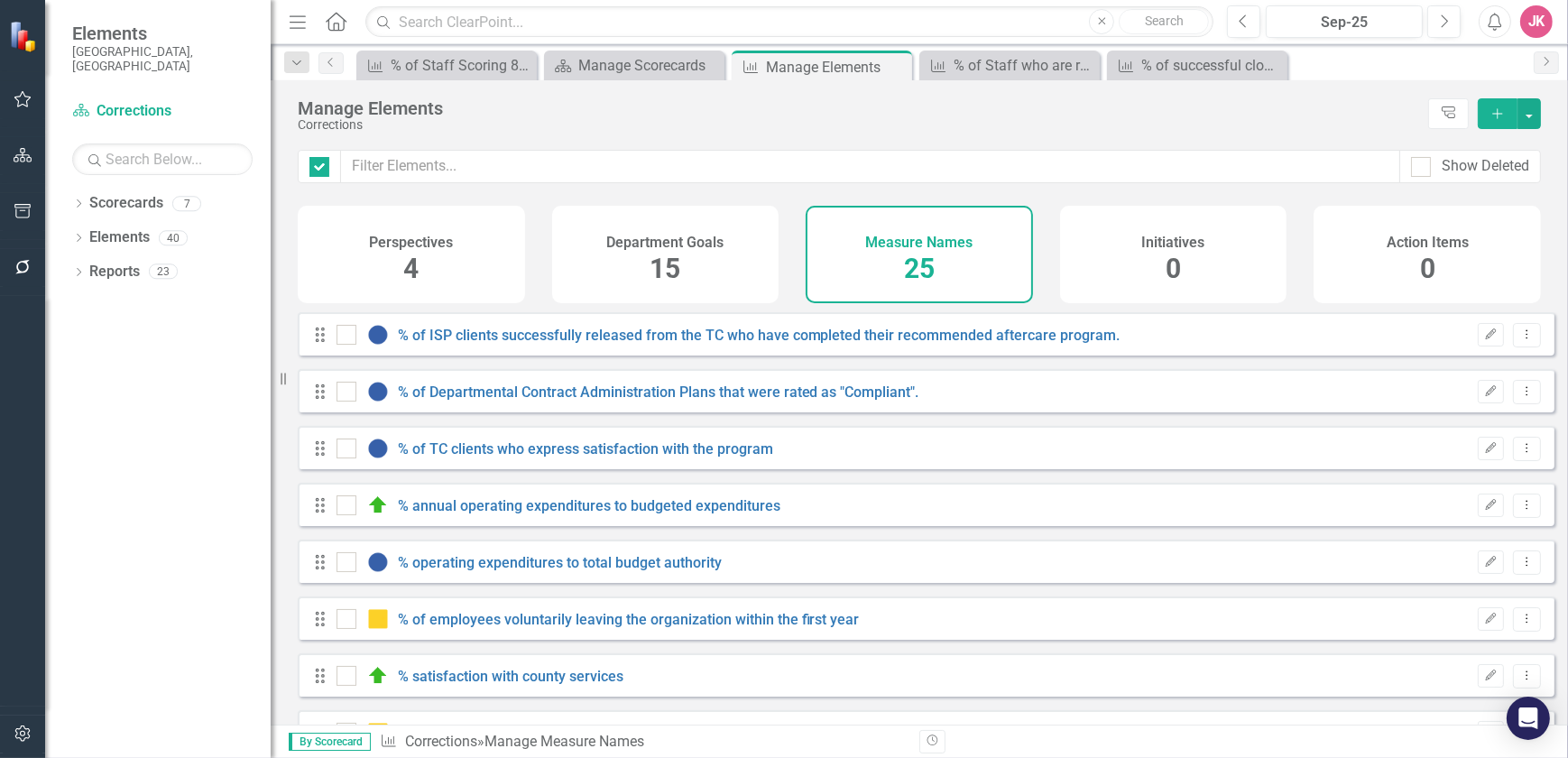
checkbox input "false"
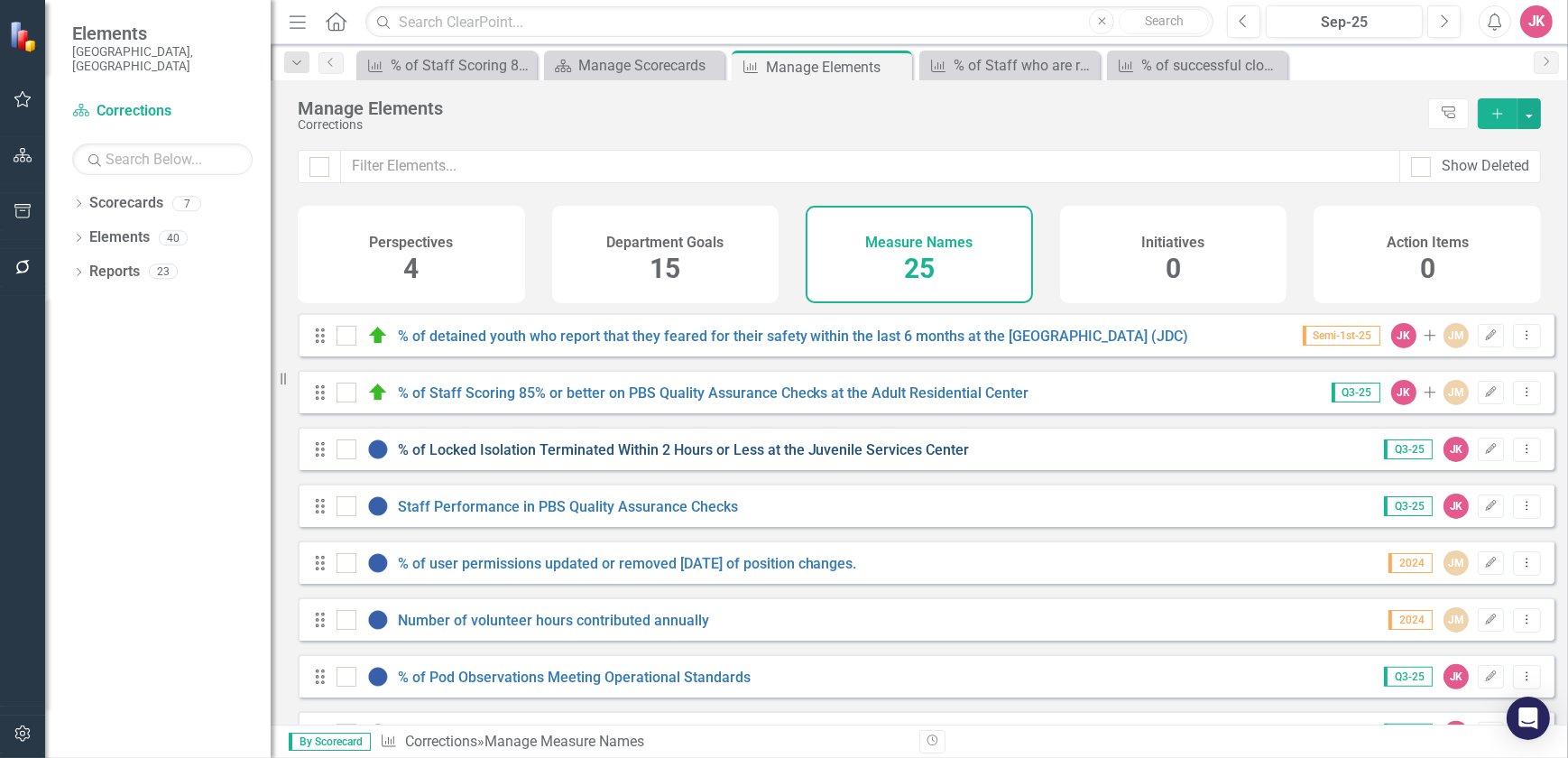
click at [534, 458] on link "% of Locked Isolation Terminated Within 2 Hours or Less at the Juvenile Service…" at bounding box center [684, 449] width 572 height 17
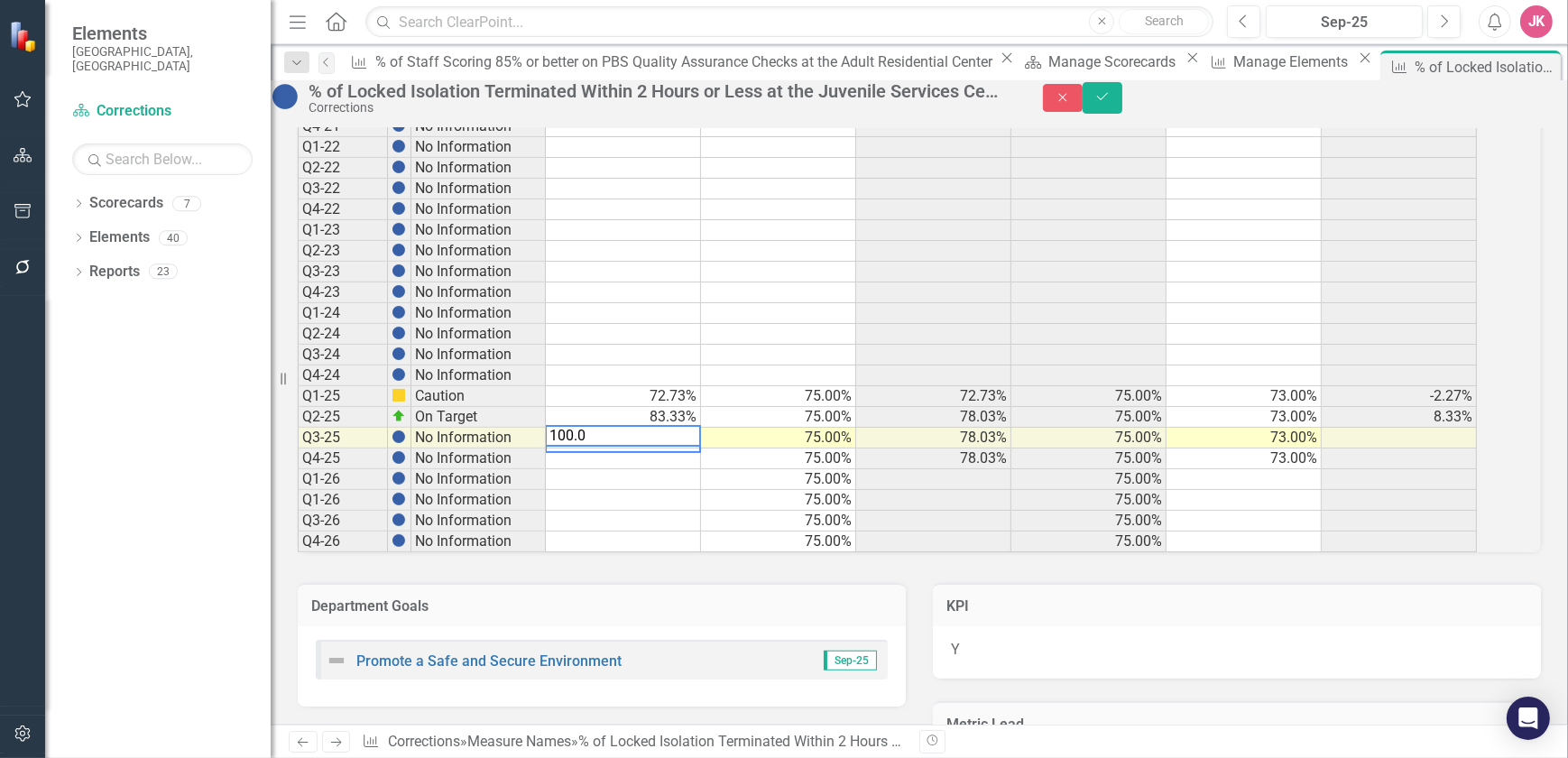
type textarea "100.00"
click at [1111, 103] on icon "Save" at bounding box center [1103, 97] width 16 height 13
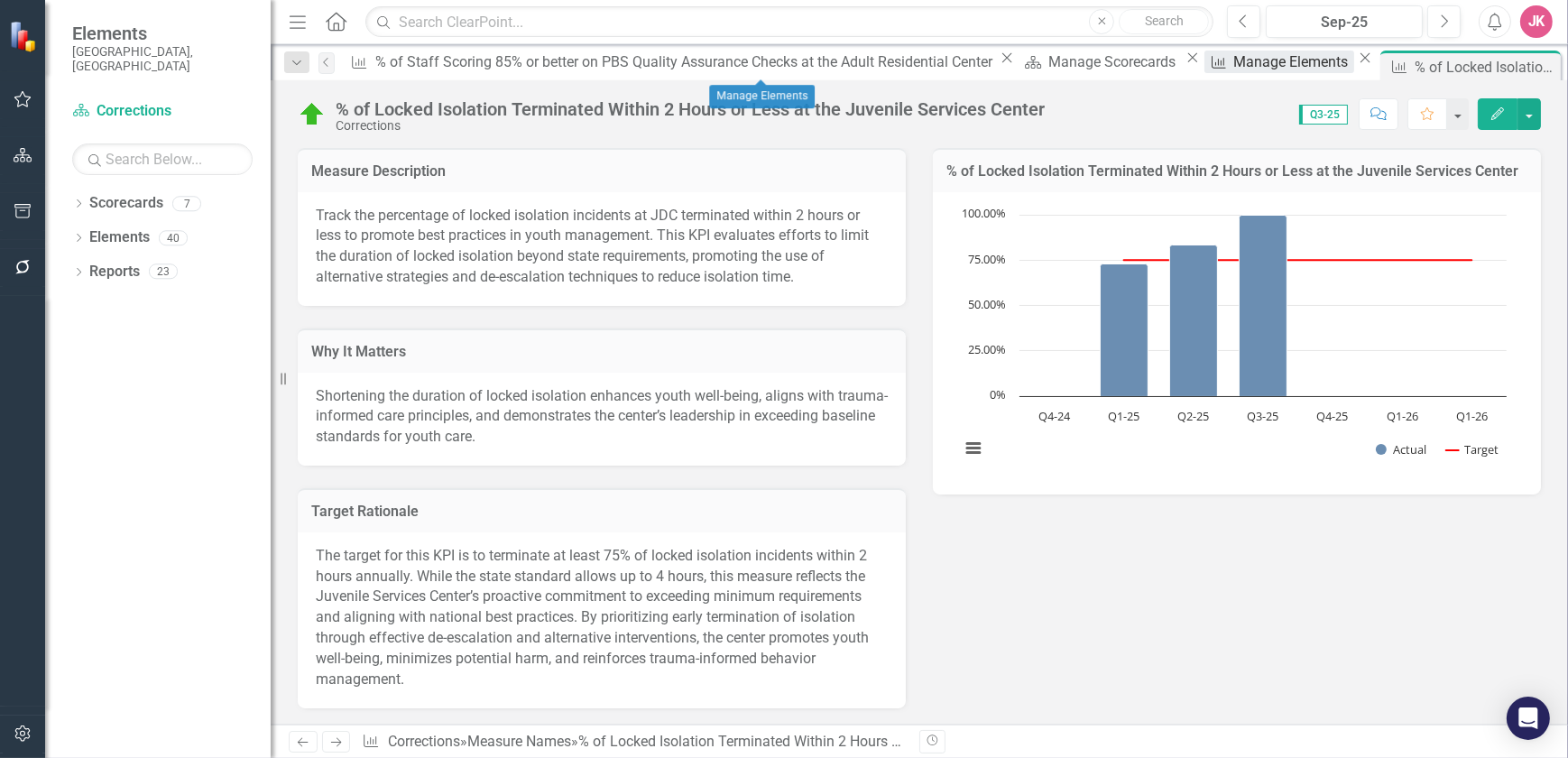
click at [1234, 65] on div "Manage Elements" at bounding box center [1294, 62] width 120 height 23
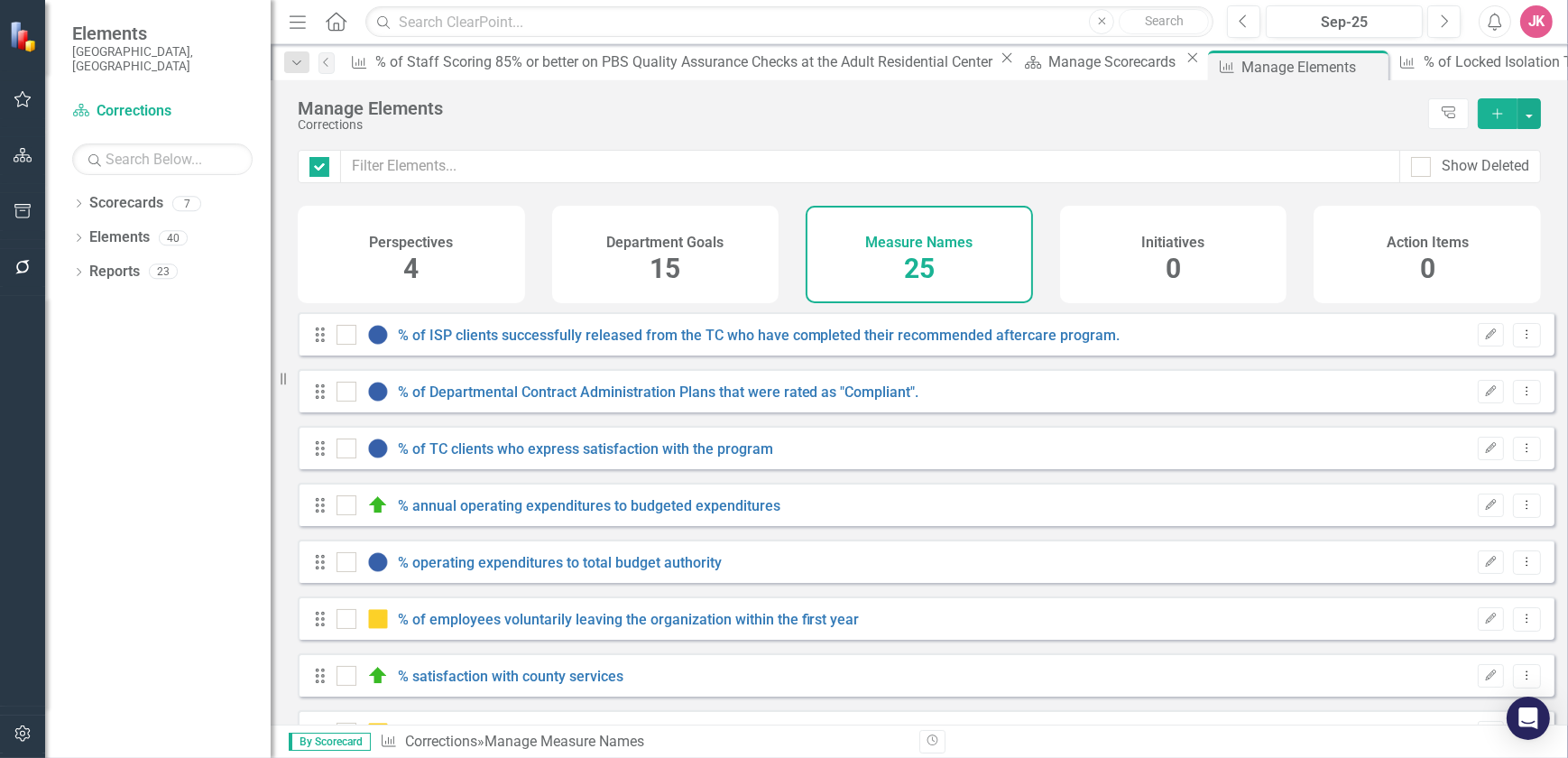
checkbox input "false"
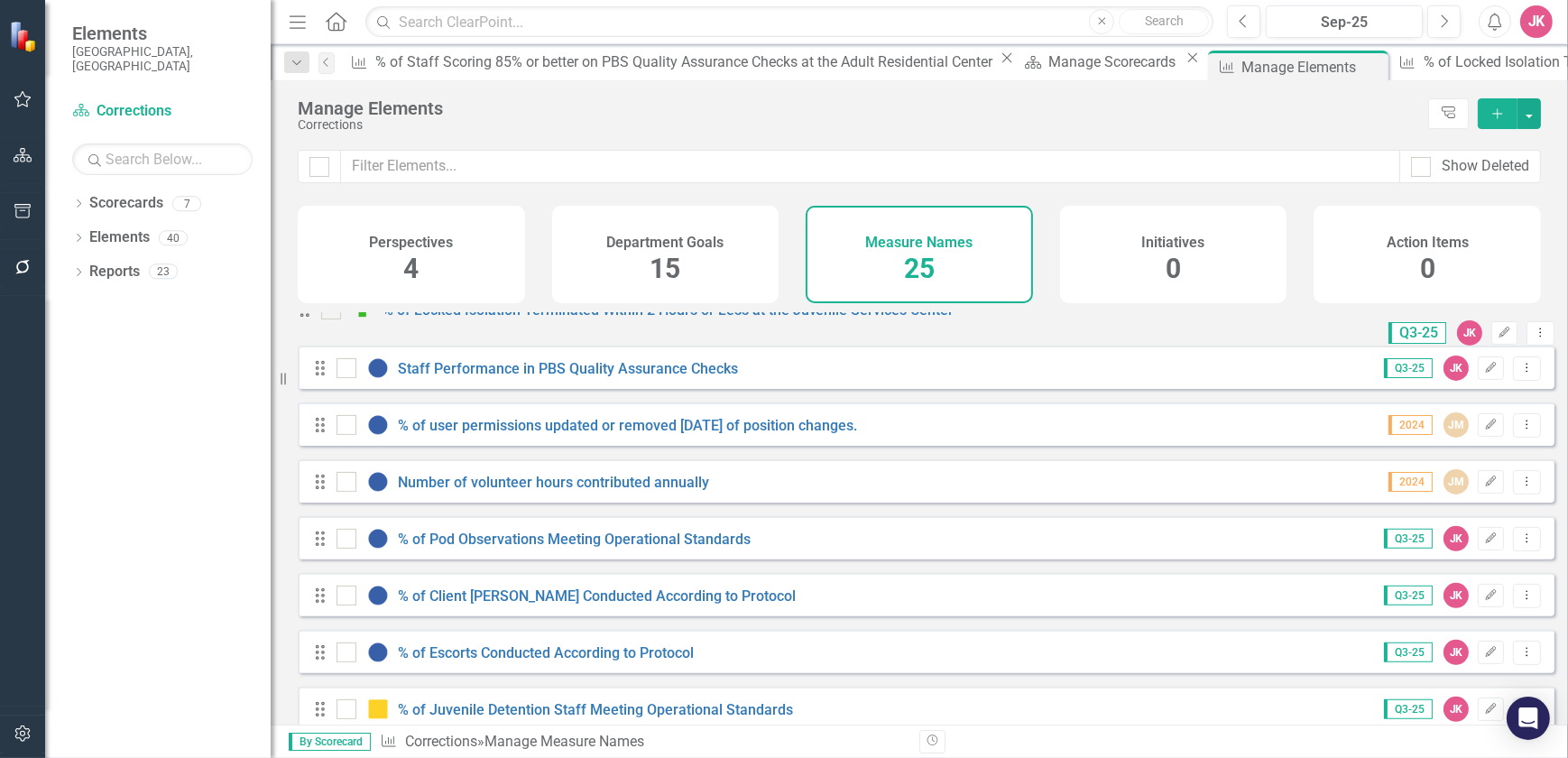
scroll to position [1021, 0]
